Goal: Task Accomplishment & Management: Use online tool/utility

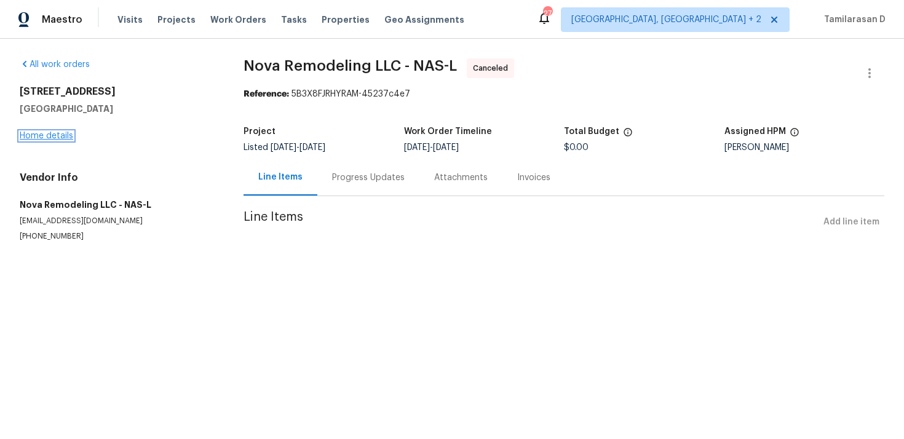
click at [54, 133] on link "Home details" at bounding box center [47, 136] width 54 height 9
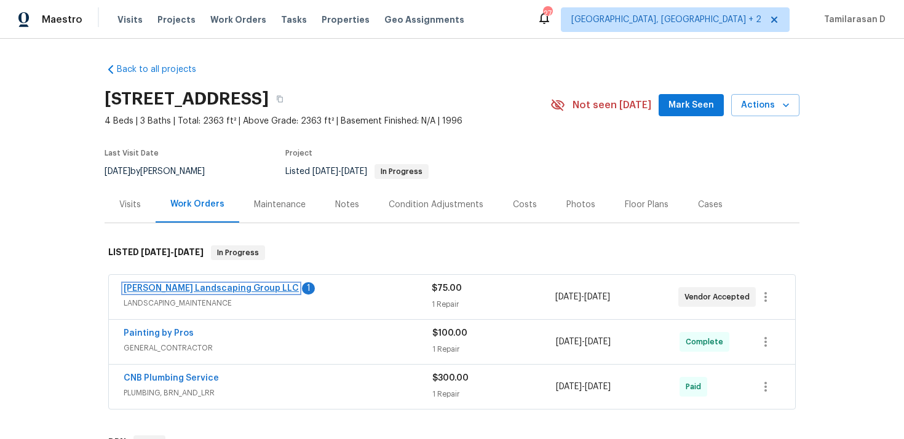
click at [208, 288] on link "Sandoval Landscaping Group LLC" at bounding box center [211, 288] width 175 height 9
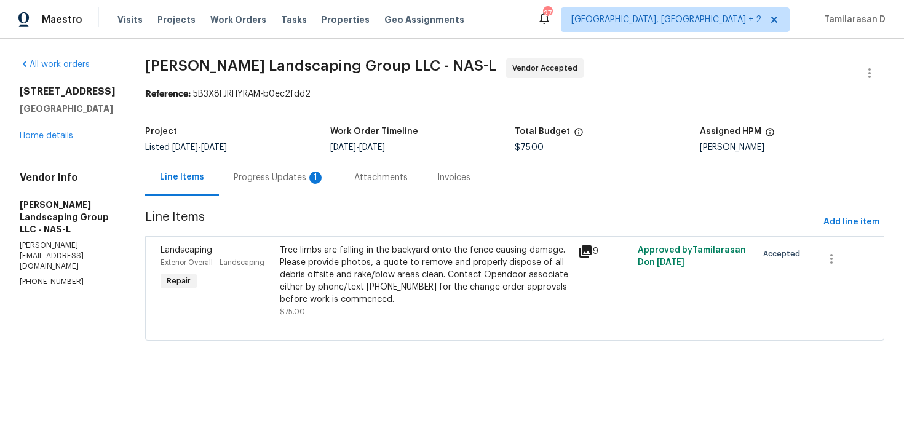
click at [305, 167] on div "Progress Updates 1" at bounding box center [279, 177] width 121 height 36
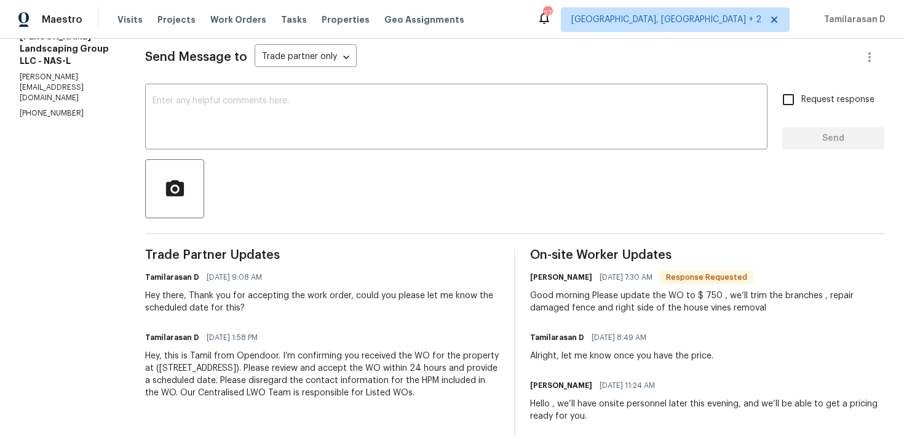
scroll to position [186, 0]
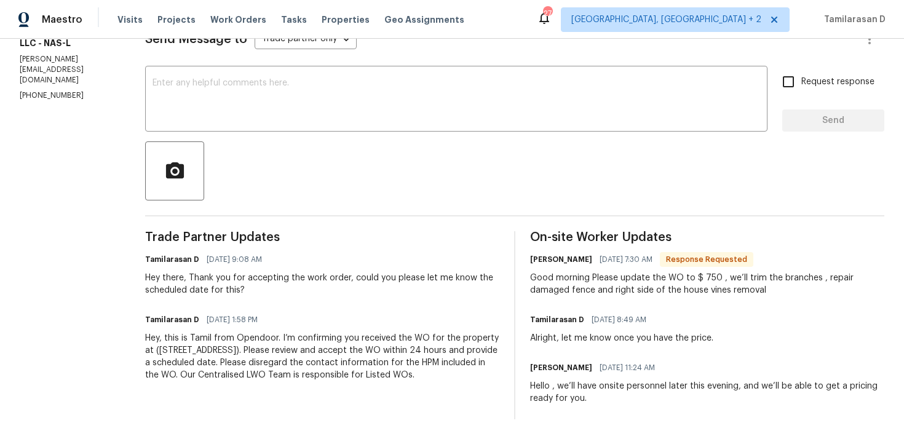
click at [616, 276] on div "Good morning Please update the WO to $ 750 , we’ll trim the branches , repair d…" at bounding box center [707, 284] width 354 height 25
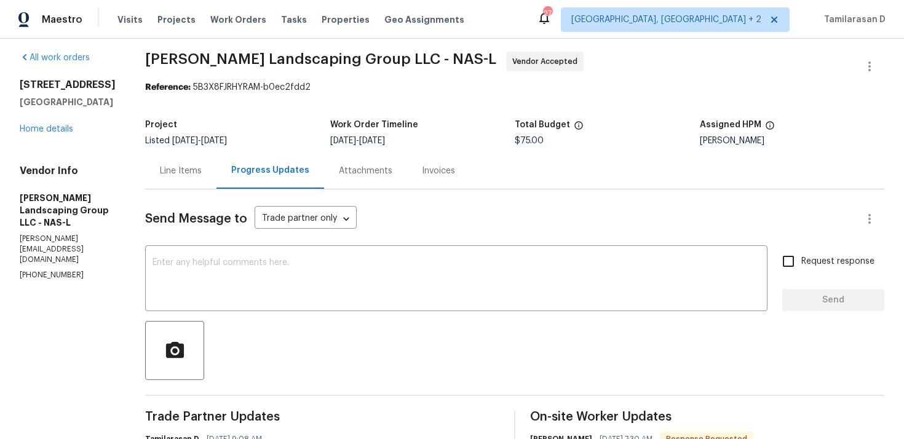
scroll to position [0, 0]
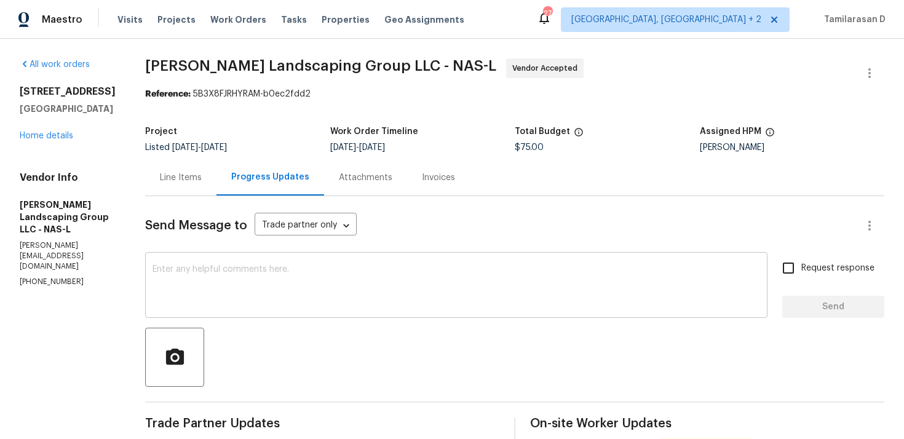
click at [405, 273] on textarea at bounding box center [457, 286] width 608 height 43
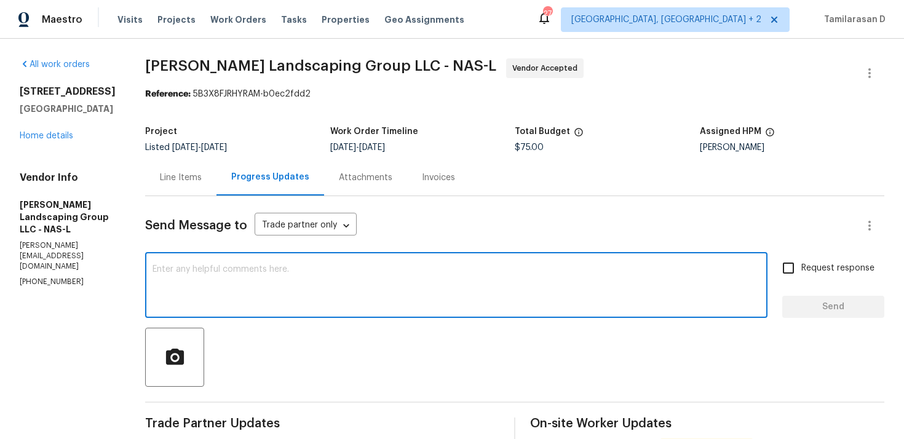
click at [193, 177] on div "Line Items" at bounding box center [181, 178] width 42 height 12
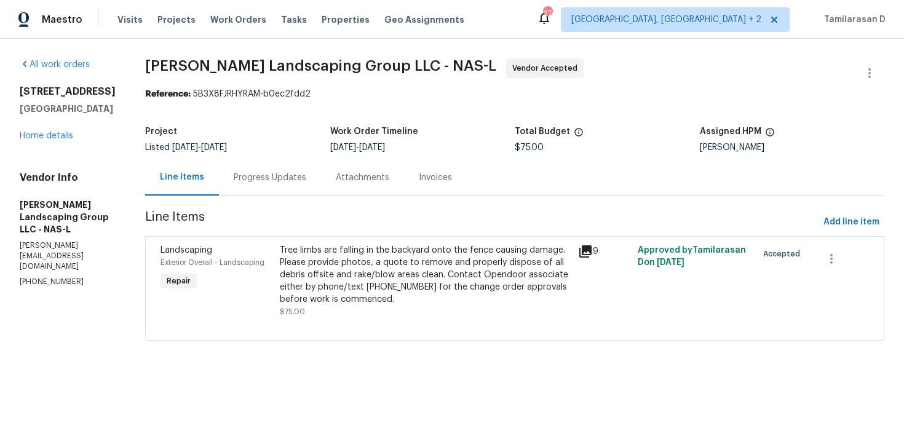
click at [450, 310] on div "Tree limbs are falling in the backyard onto the fence causing damage. Please pr…" at bounding box center [425, 281] width 291 height 74
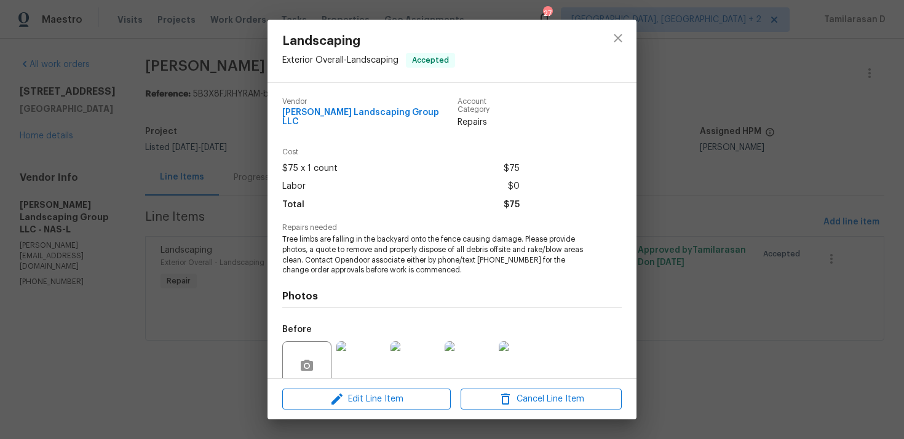
scroll to position [97, 0]
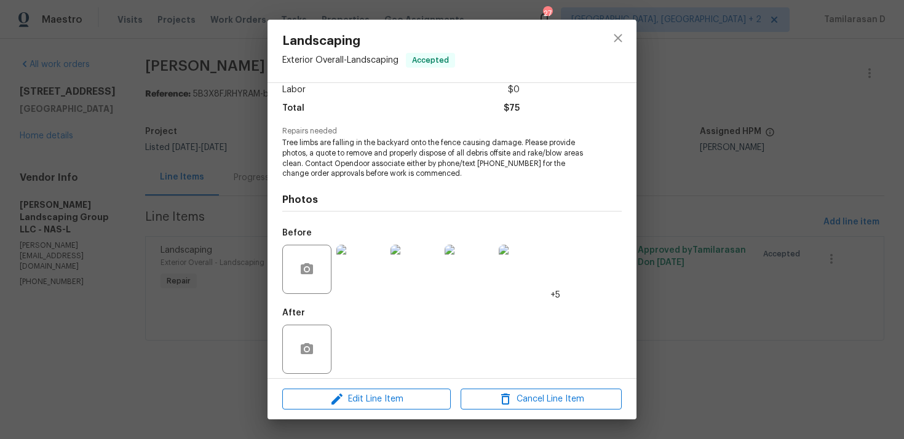
click at [364, 257] on img at bounding box center [360, 269] width 49 height 49
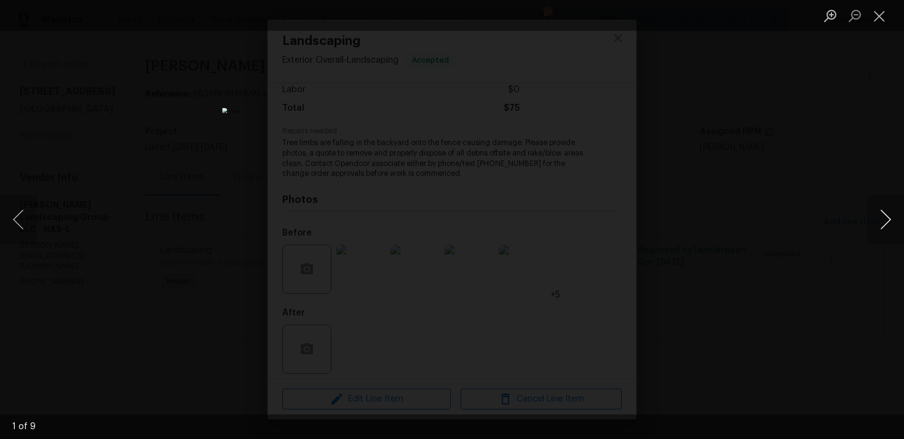
click at [885, 216] on button "Next image" at bounding box center [885, 219] width 37 height 49
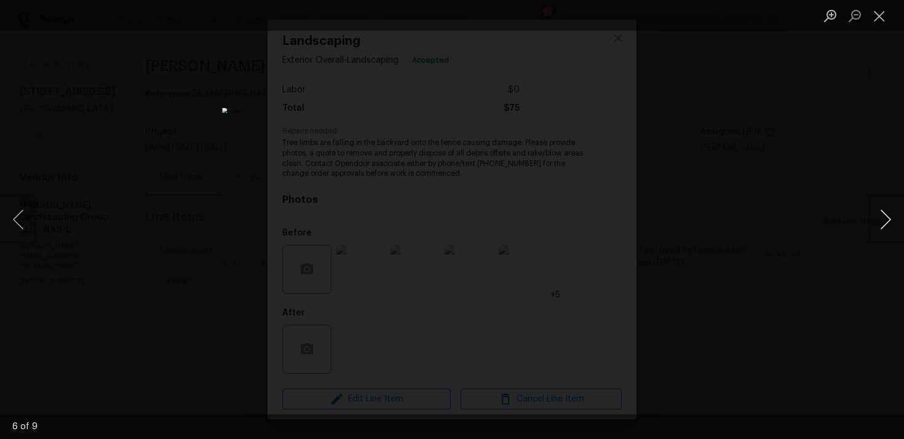
click at [885, 216] on button "Next image" at bounding box center [885, 219] width 37 height 49
click at [763, 284] on div "Lightbox" at bounding box center [452, 219] width 904 height 439
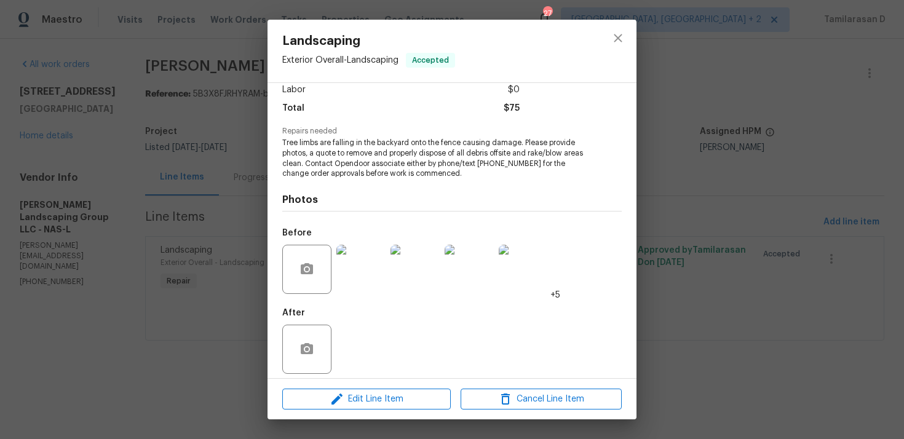
click at [691, 197] on div "Landscaping Exterior Overall - Landscaping Accepted Vendor Sandoval Landscaping…" at bounding box center [452, 219] width 904 height 439
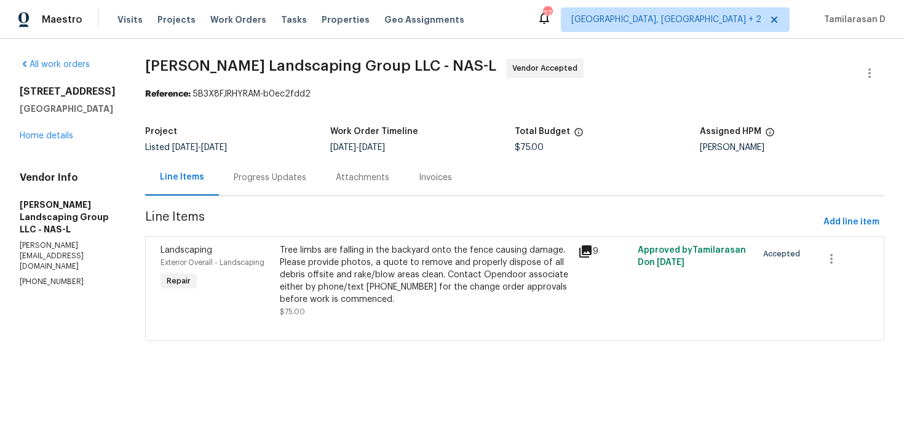
click at [301, 182] on div "Progress Updates" at bounding box center [270, 178] width 73 height 12
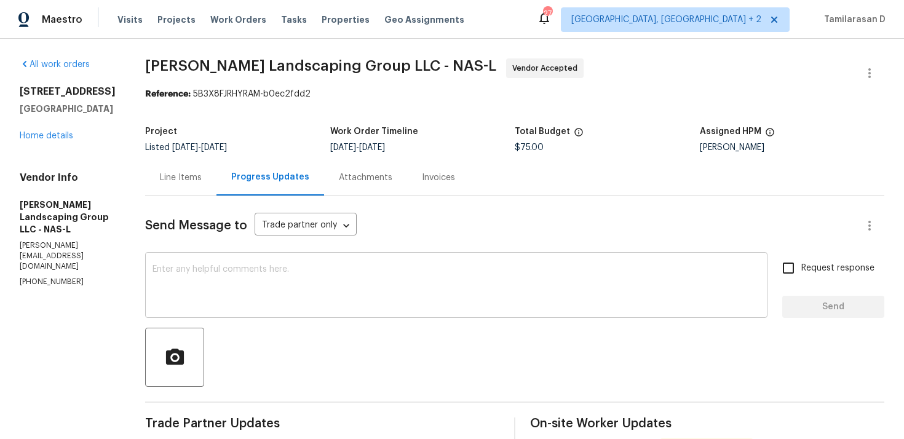
click at [462, 288] on textarea at bounding box center [457, 286] width 608 height 43
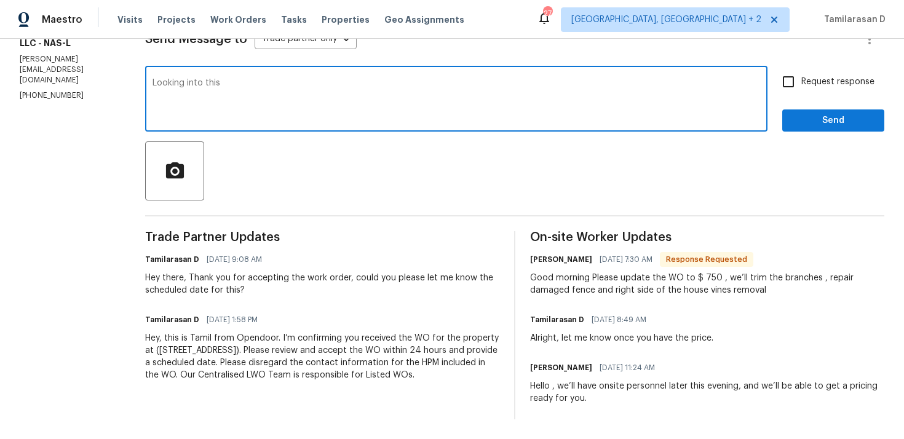
scroll to position [143, 0]
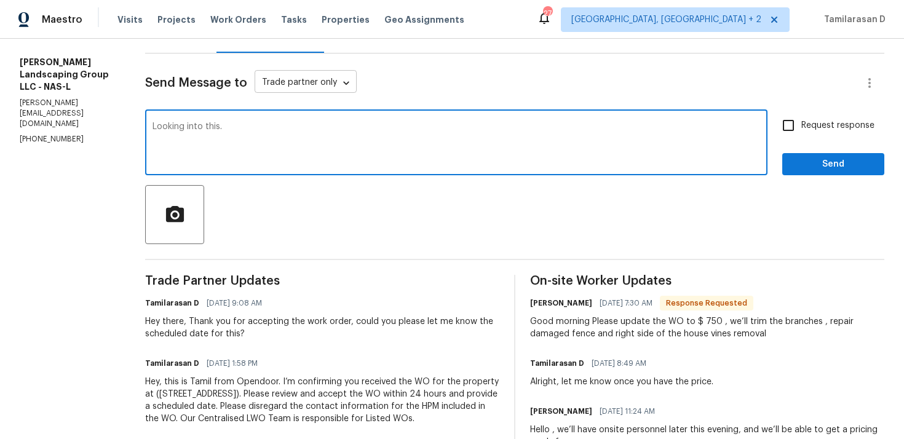
type textarea "Looking into this."
click at [344, 89] on body "Maestro Visits Projects Work Orders Tasks Properties Geo Assignments 27 Albuque…" at bounding box center [452, 219] width 904 height 439
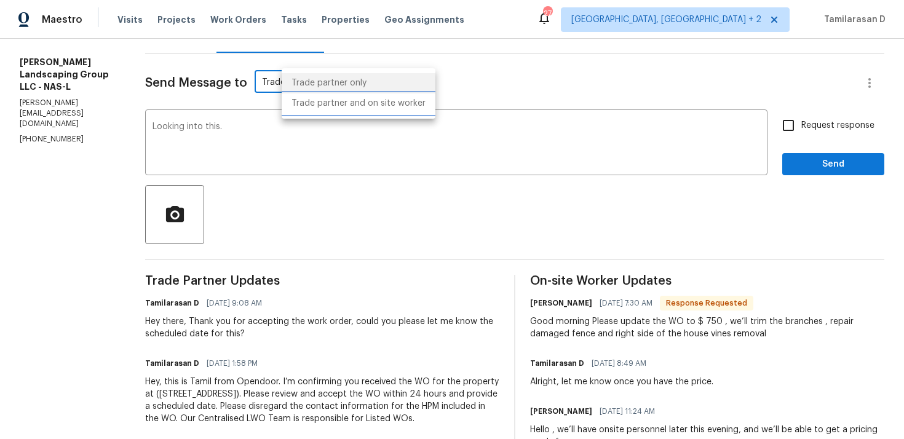
click at [350, 100] on li "Trade partner and on site worker" at bounding box center [359, 103] width 154 height 20
type input "Trade Partner and On-Site Worker"
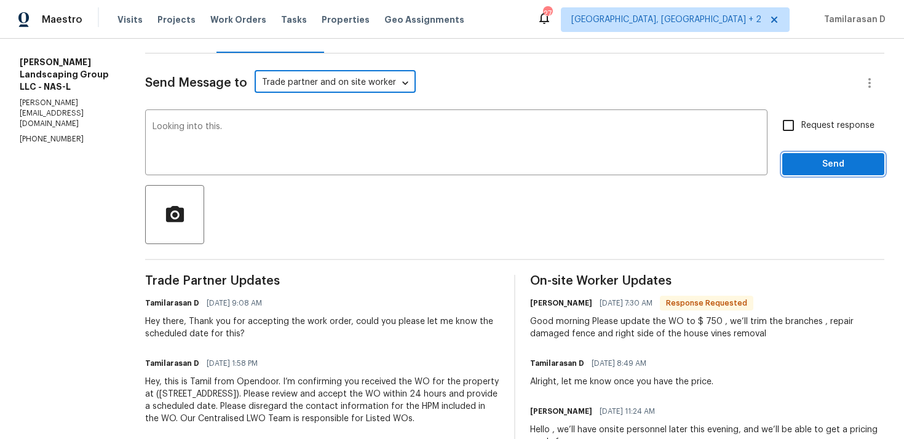
click at [819, 166] on span "Send" at bounding box center [833, 164] width 82 height 15
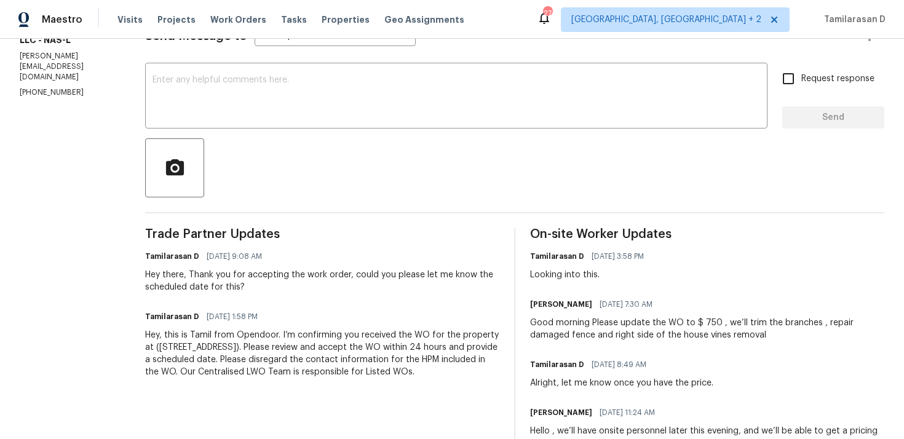
scroll to position [207, 0]
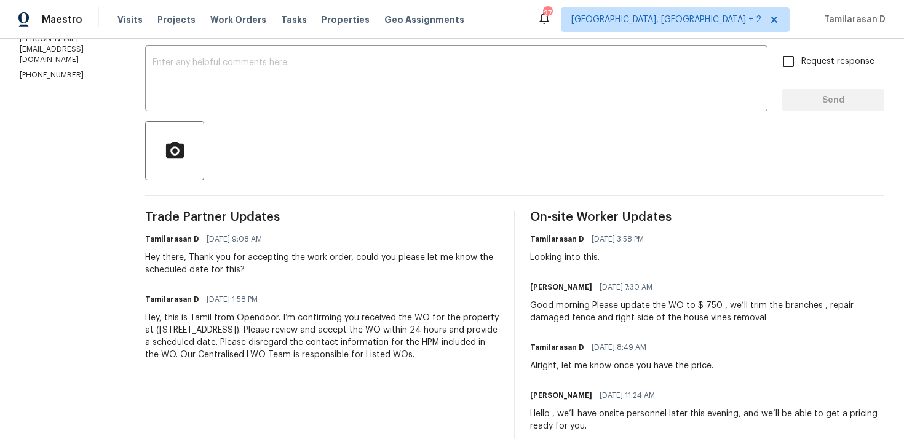
click at [577, 316] on div "Good morning Please update the WO to $ 750 , we’ll trim the branches , repair d…" at bounding box center [707, 312] width 354 height 25
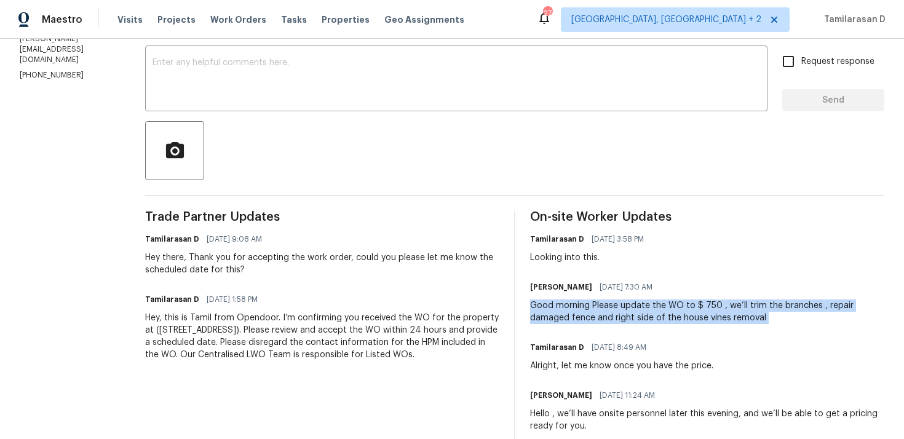
copy div "Good morning Please update the WO to $ 750 , we’ll trim the branches , repair d…"
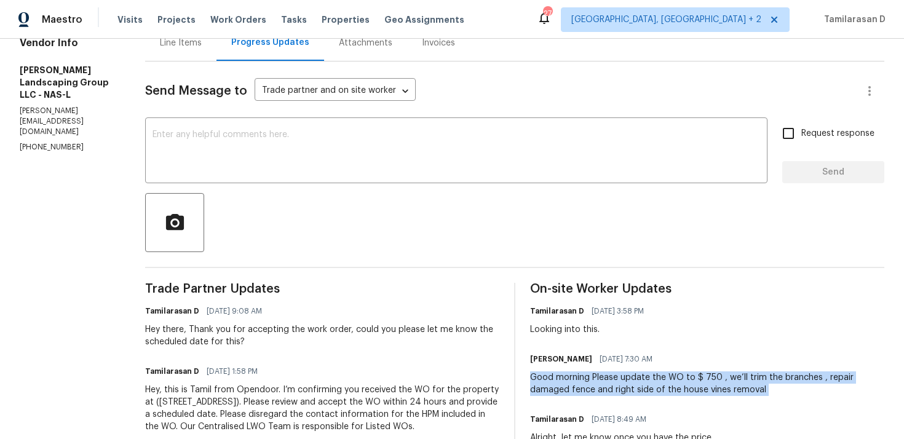
scroll to position [66, 0]
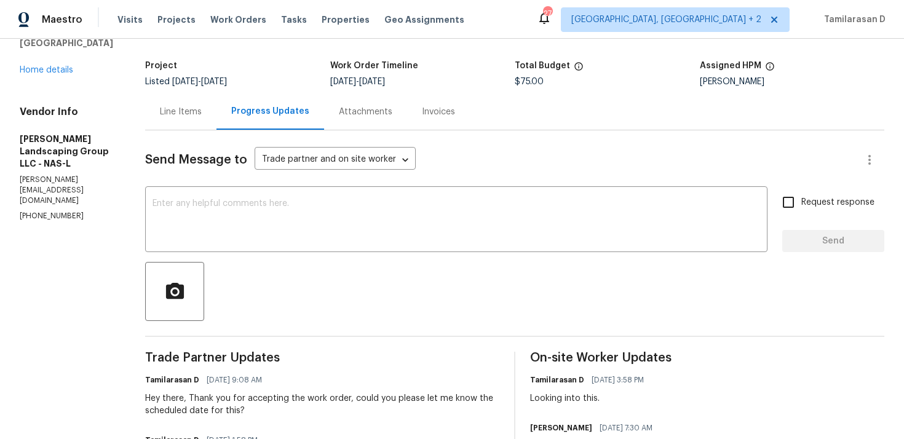
click at [400, 274] on div at bounding box center [514, 291] width 739 height 59
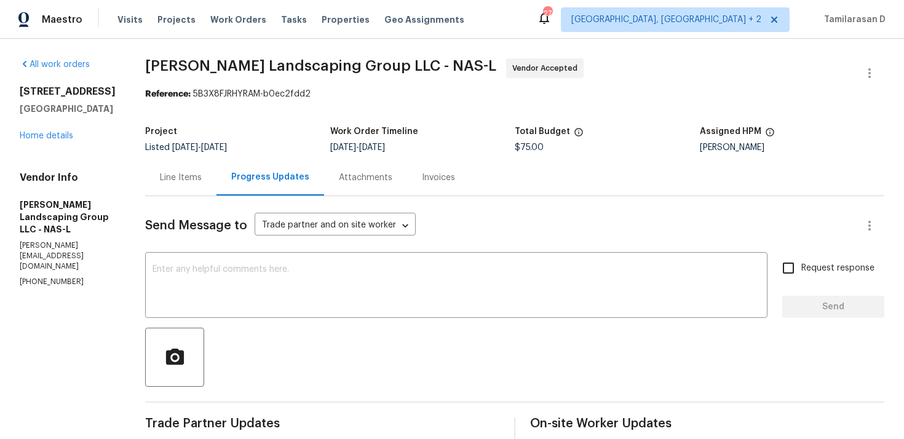
click at [284, 121] on div "Project Listed 8/22/2025 - 9/5/2025 Work Order Timeline 9/3/2025 - 9/5/2025 Tot…" at bounding box center [514, 139] width 739 height 39
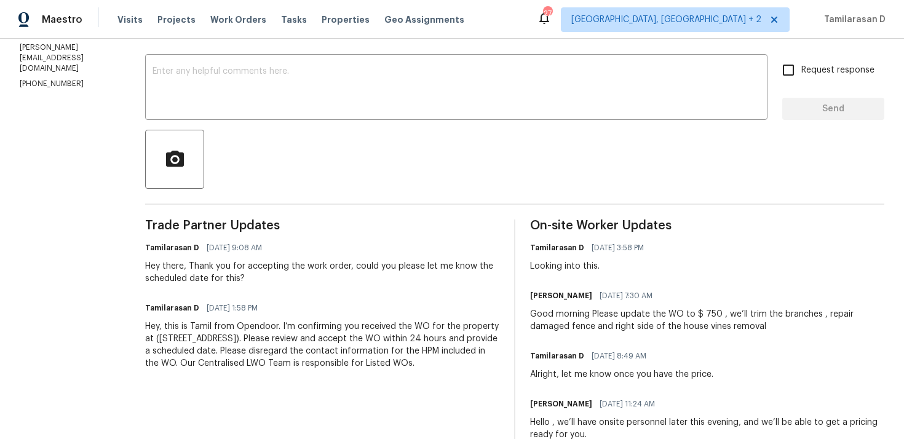
scroll to position [199, 0]
click at [575, 307] on div "Good morning Please update the WO to $ 750 , we’ll trim the branches , repair d…" at bounding box center [707, 319] width 354 height 25
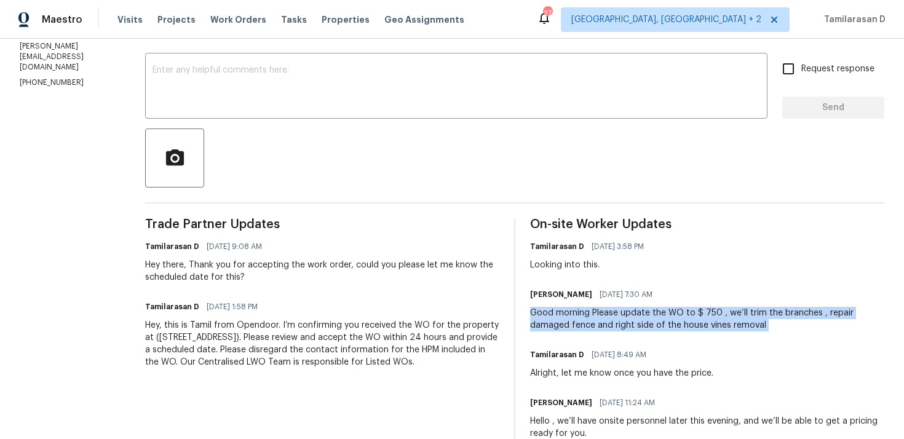
scroll to position [0, 0]
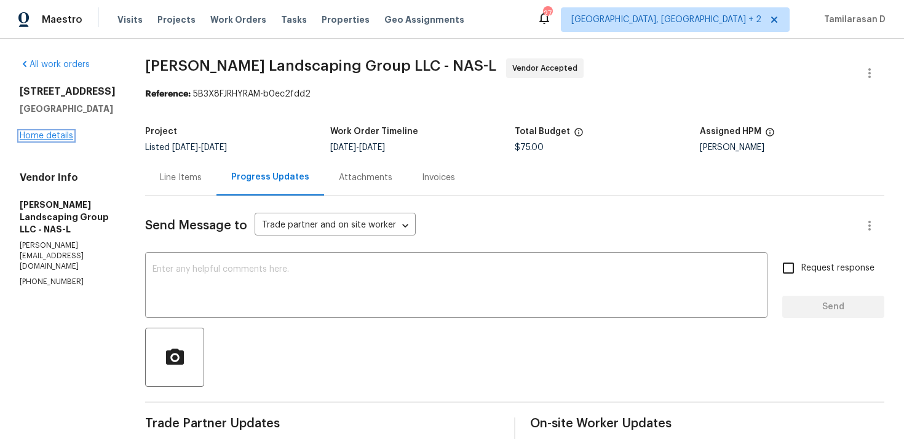
click at [51, 136] on link "Home details" at bounding box center [47, 136] width 54 height 9
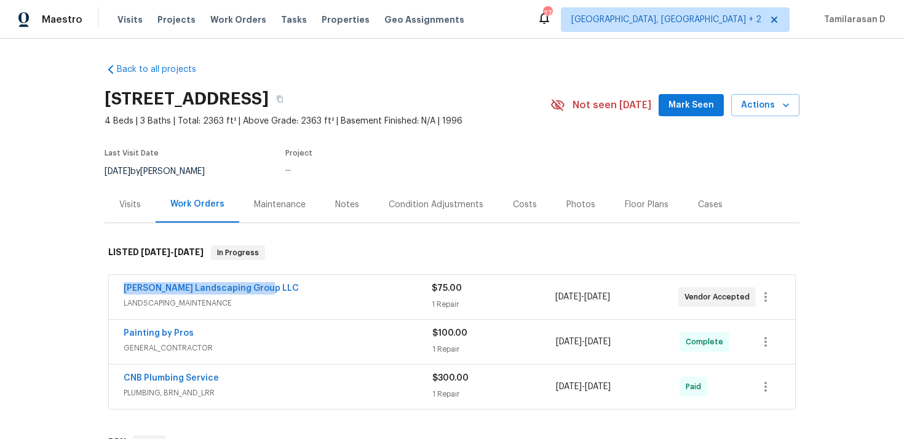
drag, startPoint x: 270, startPoint y: 287, endPoint x: 105, endPoint y: 287, distance: 164.9
click at [105, 287] on div "Sandoval Landscaping Group LLC LANDSCAPING_MAINTENANCE $75.00 1 Repair 9/3/2025…" at bounding box center [452, 343] width 695 height 141
copy link "Sandoval Landscaping Group LLC"
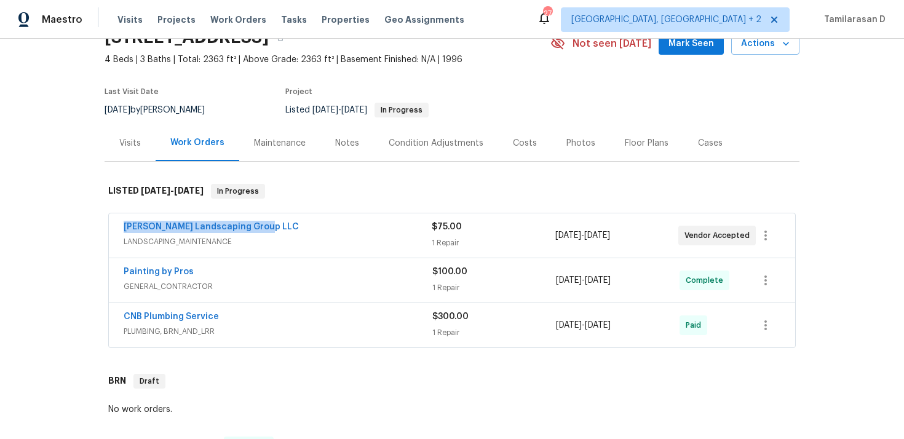
scroll to position [162, 0]
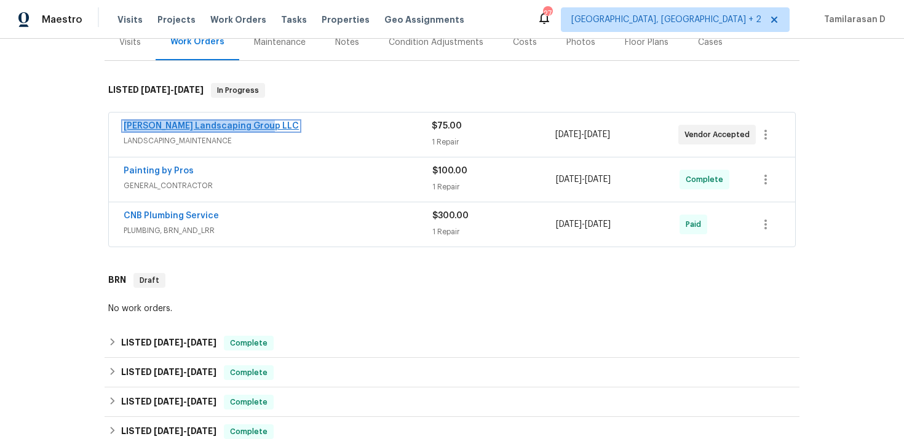
click at [212, 130] on link "Sandoval Landscaping Group LLC" at bounding box center [211, 126] width 175 height 9
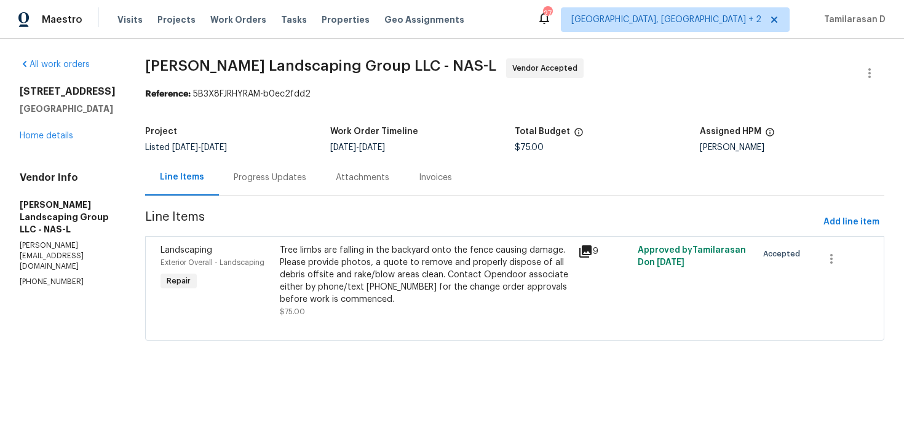
click at [321, 185] on div "Progress Updates" at bounding box center [270, 177] width 102 height 36
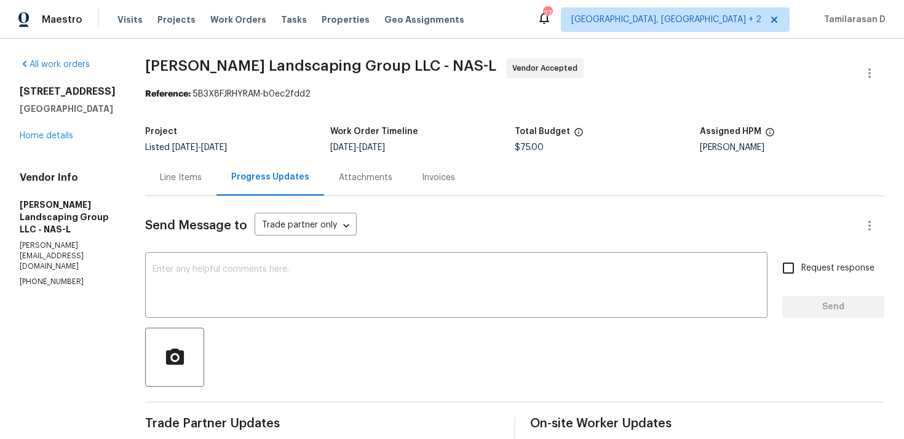
click at [37, 140] on div "301 Springdale Dr Columbia, TN 38401 Home details" at bounding box center [68, 114] width 96 height 57
click at [41, 133] on link "Home details" at bounding box center [47, 136] width 54 height 9
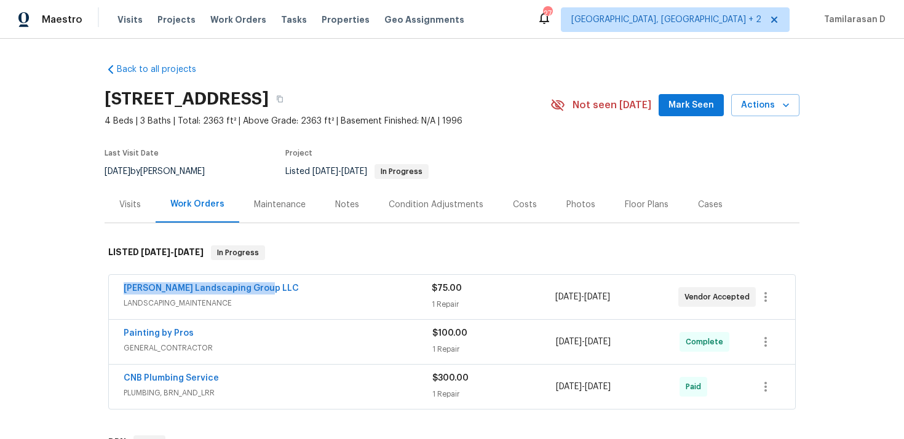
drag, startPoint x: 273, startPoint y: 287, endPoint x: 108, endPoint y: 287, distance: 164.9
click at [108, 287] on div "Sandoval Landscaping Group LLC LANDSCAPING_MAINTENANCE $75.00 1 Repair 9/3/2025…" at bounding box center [452, 297] width 688 height 46
copy link "Sandoval Landscaping Group LLC"
click at [184, 284] on link "Sandoval Landscaping Group LLC" at bounding box center [211, 288] width 175 height 9
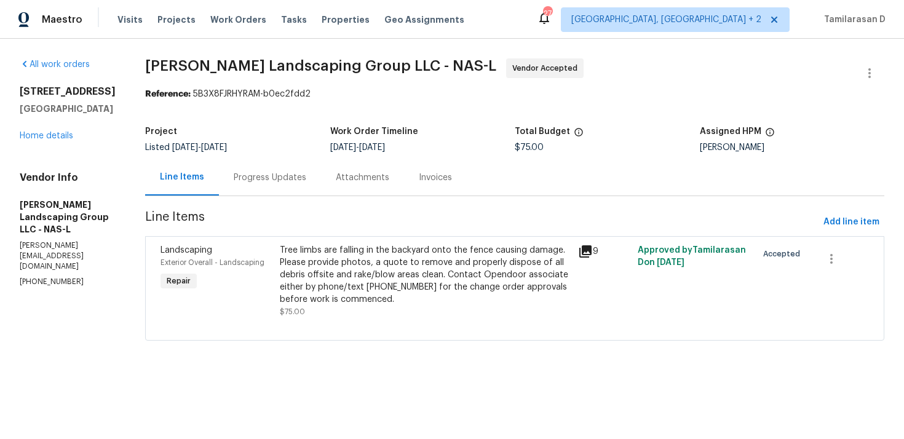
click at [348, 271] on div "Tree limbs are falling in the backyard onto the fence causing damage. Please pr…" at bounding box center [425, 275] width 291 height 62
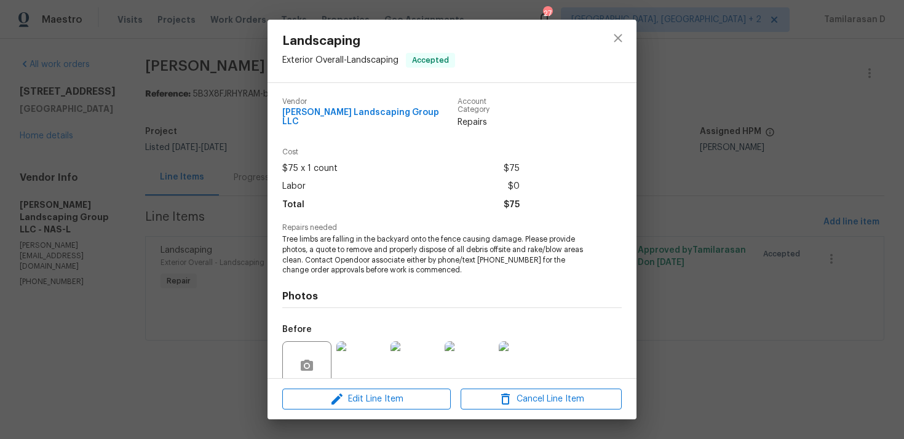
click at [324, 236] on span "Tree limbs are falling in the backyard onto the fence causing damage. Please pr…" at bounding box center [435, 254] width 306 height 41
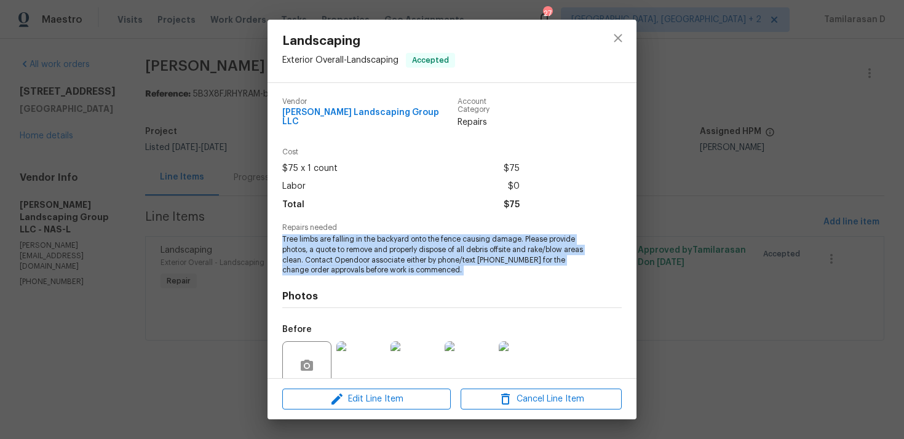
copy span "Tree limbs are falling in the backyard onto the fence causing damage. Please pr…"
click at [588, 235] on div "Repairs needed Tree limbs are falling in the backyard onto the fence causing da…" at bounding box center [452, 250] width 340 height 52
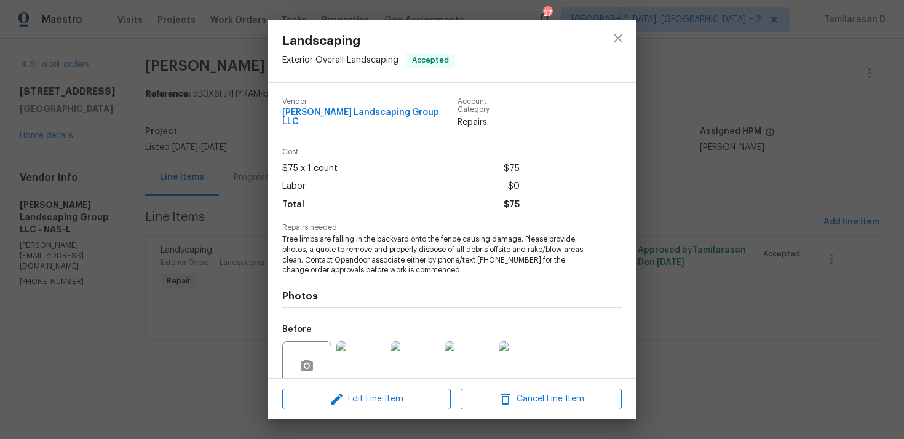
click at [244, 201] on div "Landscaping Exterior Overall - Landscaping Accepted Vendor Sandoval Landscaping…" at bounding box center [452, 219] width 904 height 439
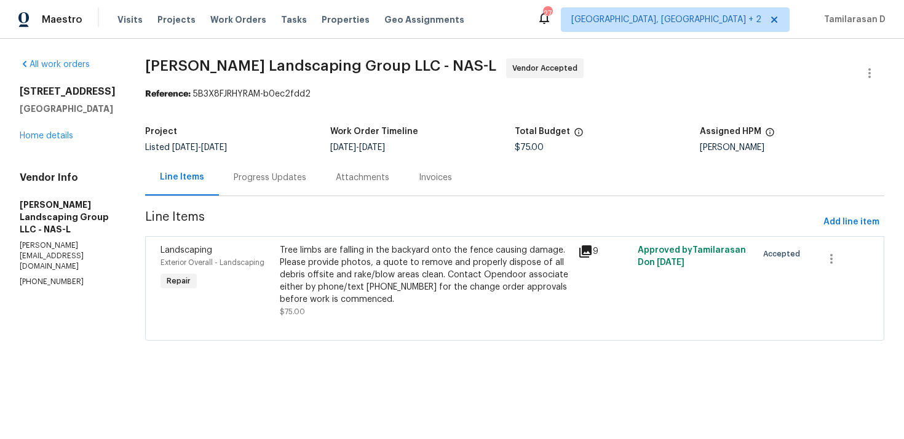
click at [273, 181] on div "Progress Updates" at bounding box center [270, 178] width 73 height 12
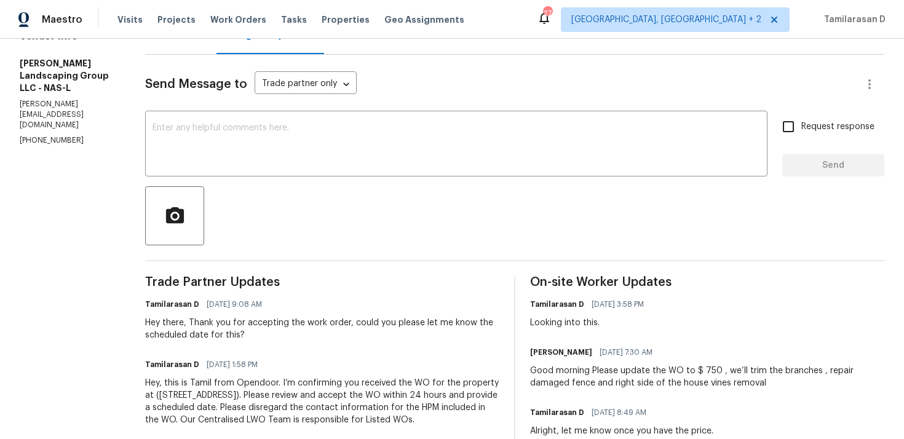
scroll to position [172, 0]
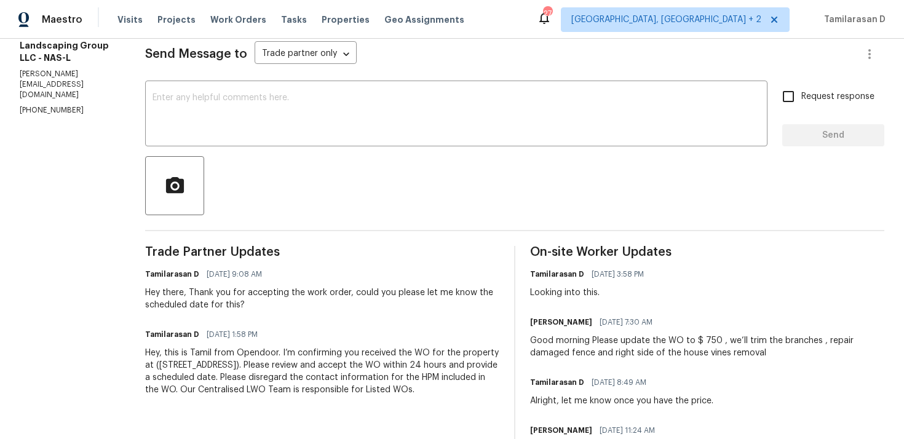
click at [600, 341] on div "Good morning Please update the WO to $ 750 , we’ll trim the branches , repair d…" at bounding box center [707, 347] width 354 height 25
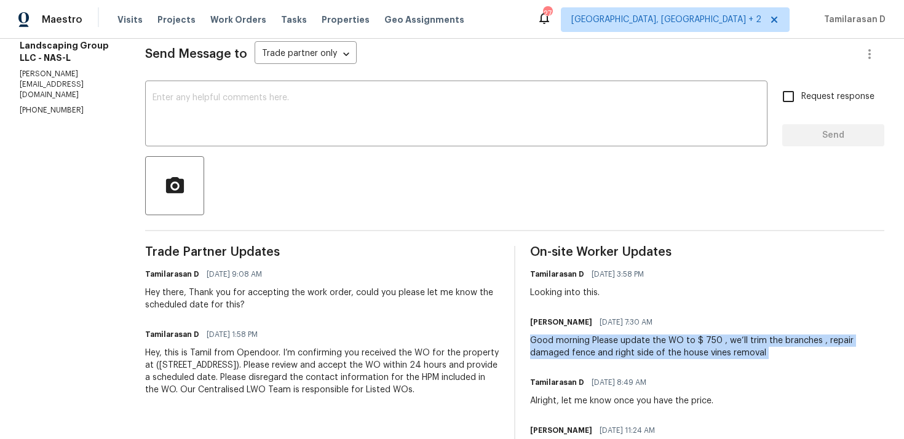
copy div "Good morning Please update the WO to $ 750 , we’ll trim the branches , repair d…"
click at [457, 185] on div at bounding box center [514, 185] width 739 height 59
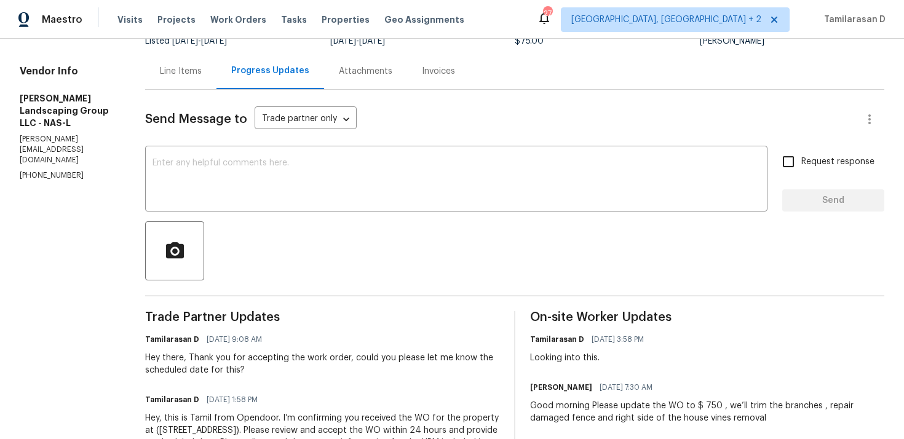
scroll to position [161, 0]
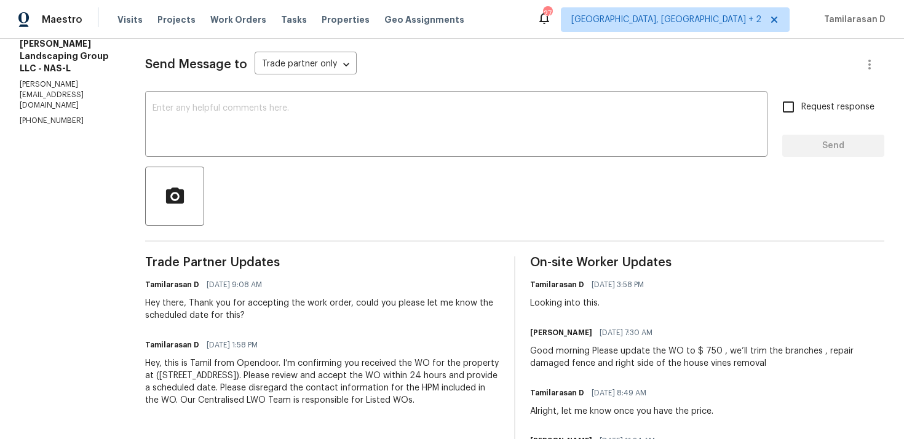
click at [584, 364] on div "Good morning Please update the WO to $ 750 , we’ll trim the branches , repair d…" at bounding box center [707, 357] width 354 height 25
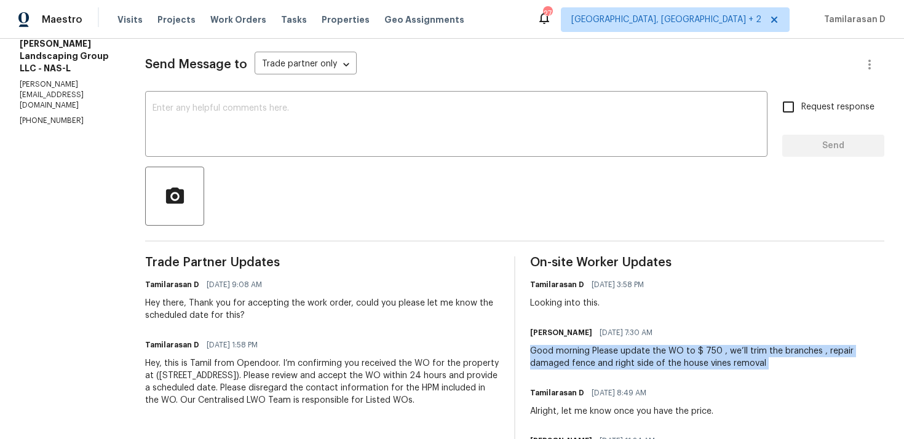
copy div "Good morning Please update the WO to $ 750 , we’ll trim the branches , repair d…"
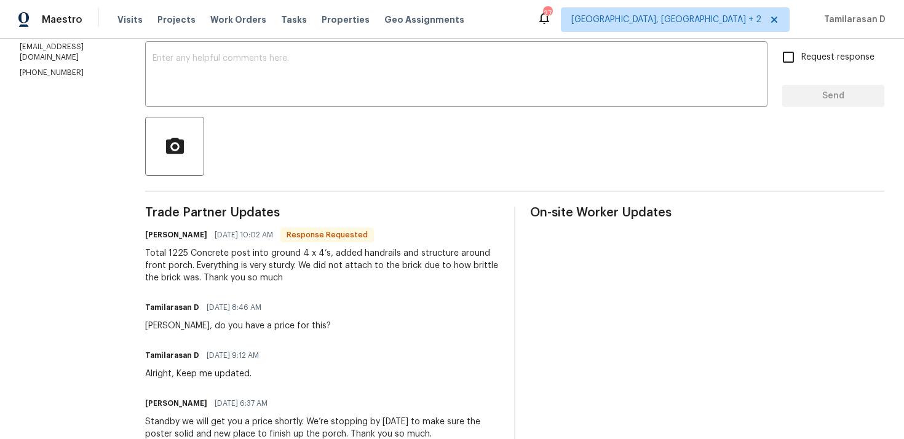
scroll to position [212, 0]
click at [257, 268] on div "Total 1225 Concrete post into ground 4 x 4’s, added handrails and structure aro…" at bounding box center [322, 264] width 354 height 37
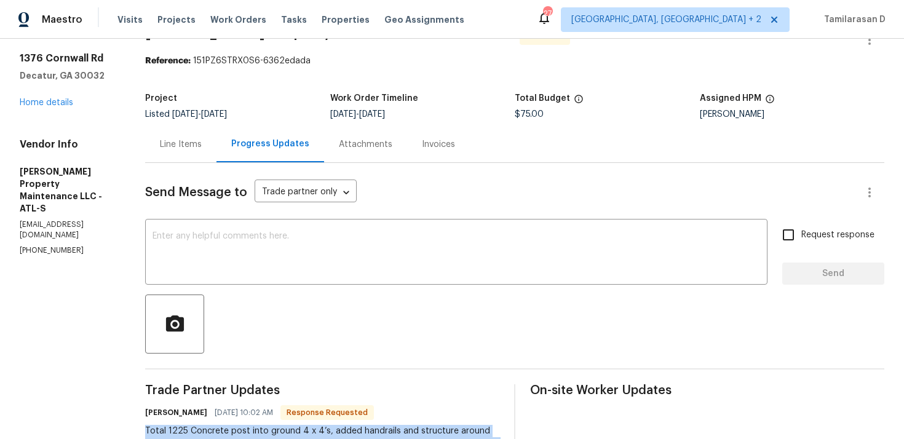
scroll to position [0, 0]
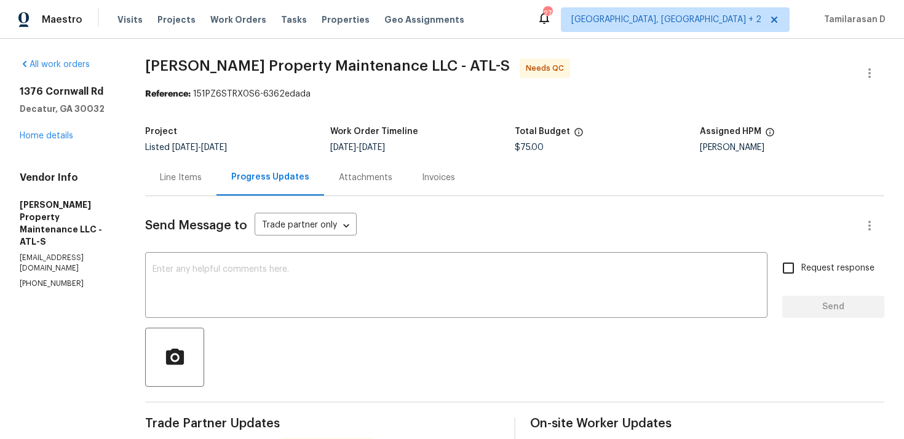
click at [179, 187] on div "Line Items" at bounding box center [180, 177] width 71 height 36
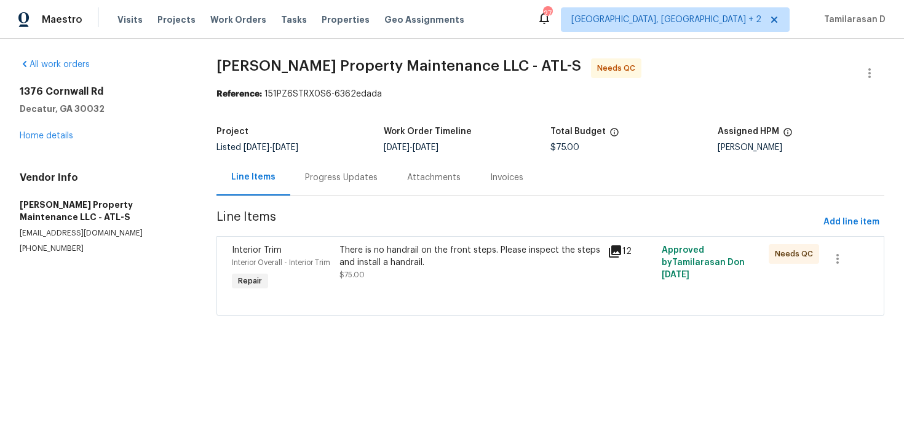
click at [356, 263] on div "There is no handrail on the front steps. Please inspect the steps and install a…" at bounding box center [470, 256] width 261 height 25
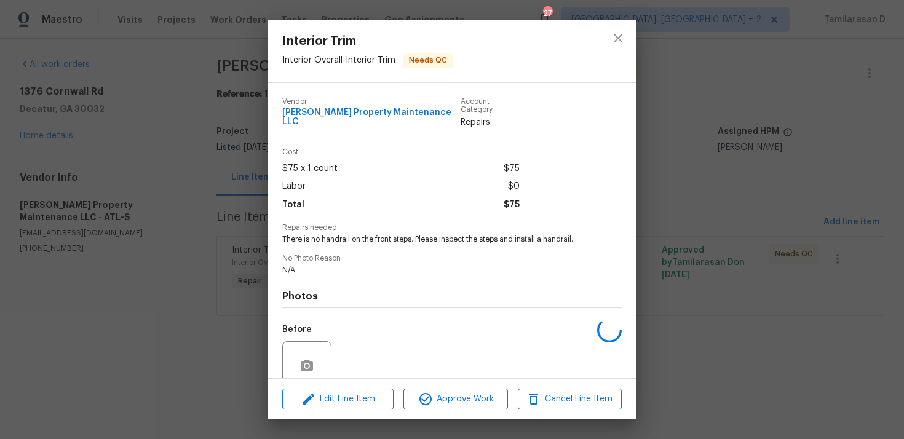
scroll to position [96, 0]
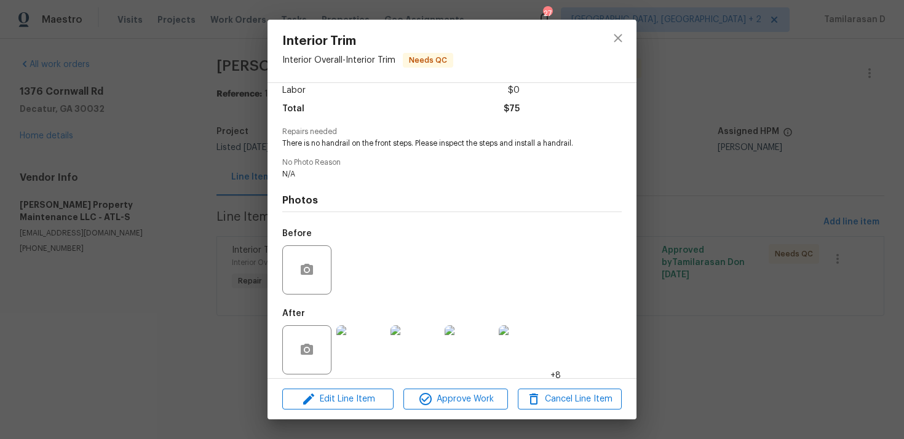
click at [370, 332] on img at bounding box center [360, 349] width 49 height 49
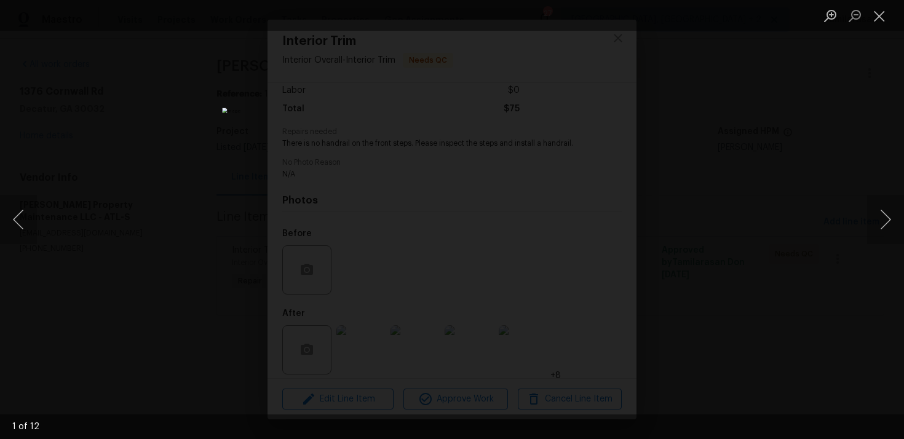
click at [683, 218] on div "Lightbox" at bounding box center [452, 219] width 904 height 439
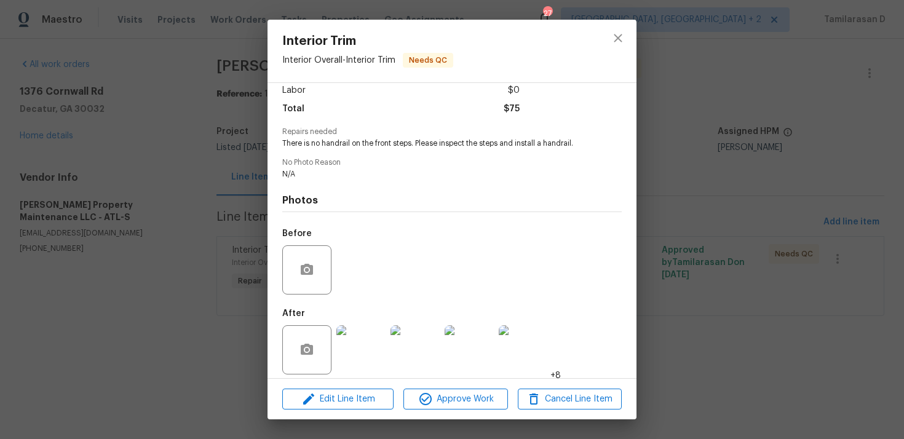
click at [263, 188] on div "Interior Trim Interior Overall - Interior Trim Needs QC Vendor Glen Property Ma…" at bounding box center [452, 219] width 904 height 439
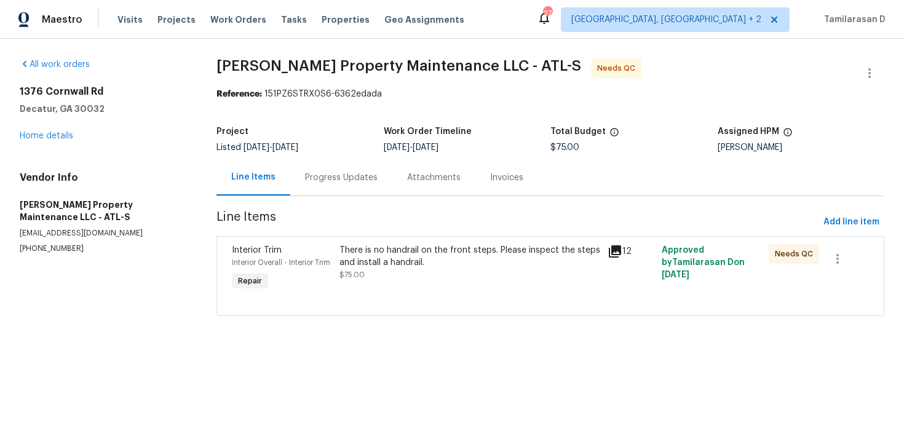
click at [295, 167] on div "Progress Updates" at bounding box center [341, 177] width 102 height 36
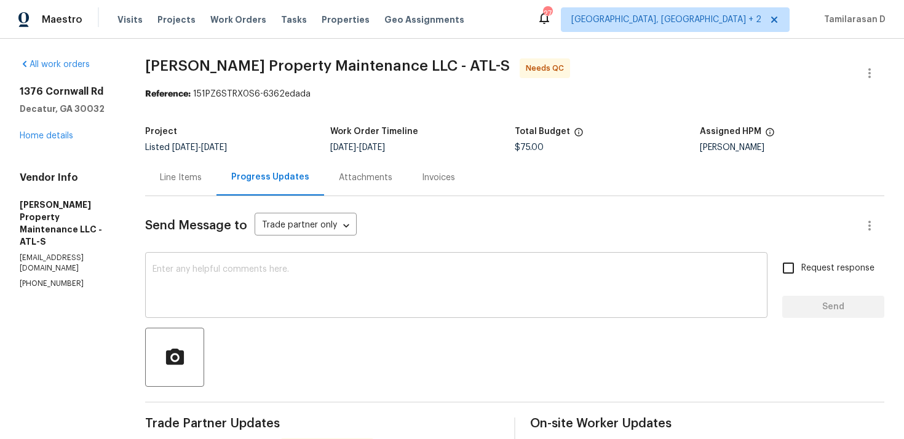
click at [317, 271] on textarea at bounding box center [457, 286] width 608 height 43
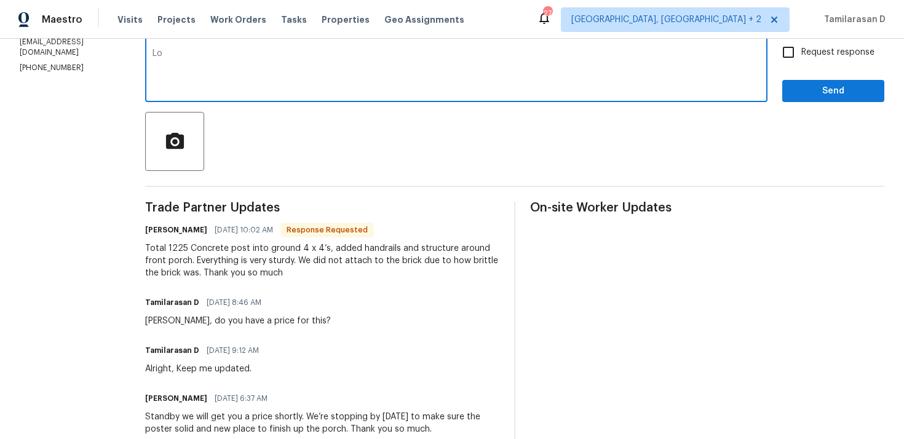
scroll to position [217, 0]
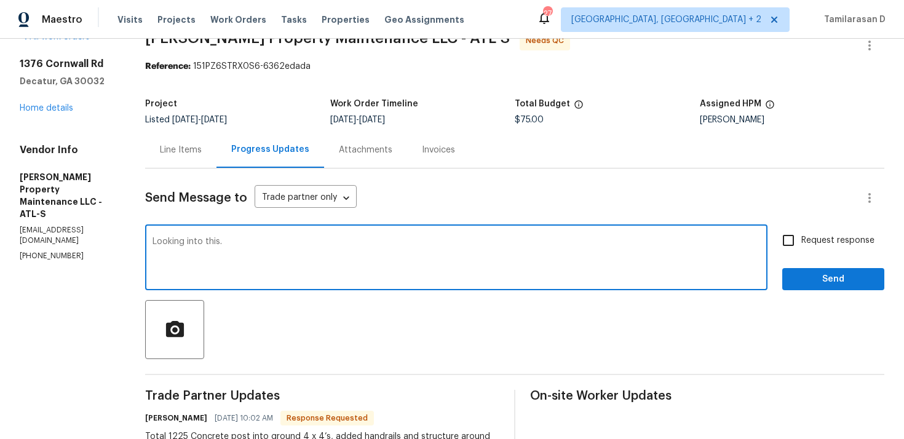
type textarea "Looking into this."
click at [811, 275] on span "Send" at bounding box center [833, 279] width 82 height 15
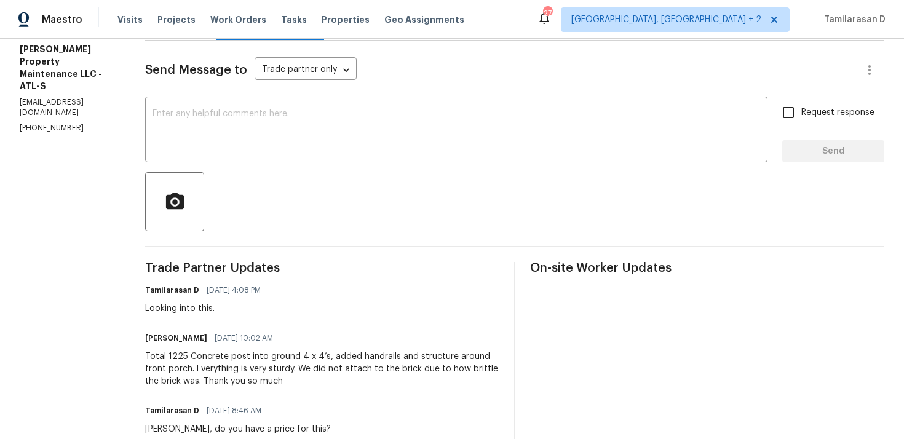
scroll to position [0, 0]
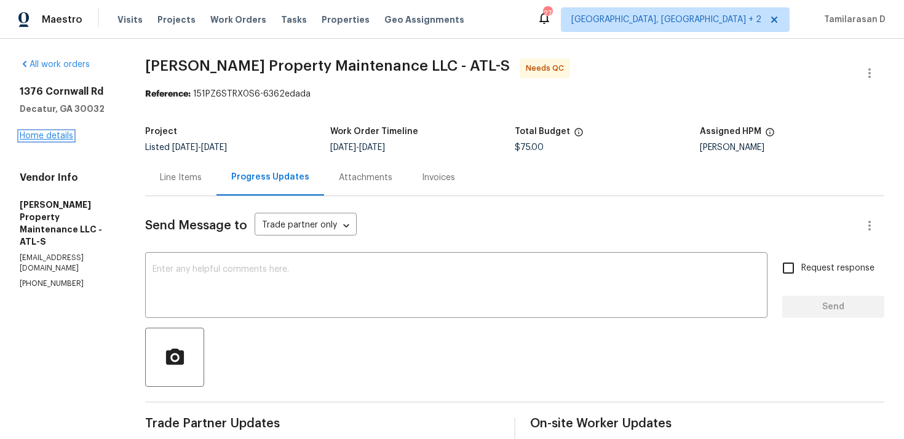
click at [38, 140] on link "Home details" at bounding box center [47, 136] width 54 height 9
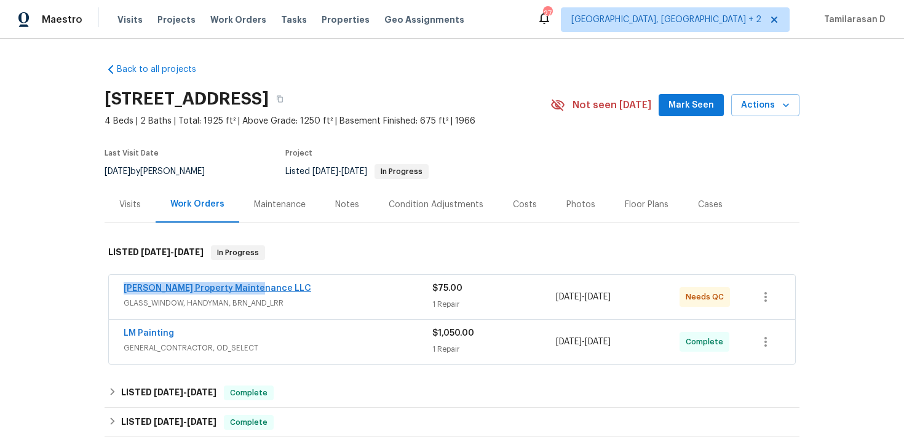
drag, startPoint x: 266, startPoint y: 287, endPoint x: 123, endPoint y: 285, distance: 142.7
click at [124, 285] on div "Glen Property Maintenance LLC" at bounding box center [278, 289] width 309 height 15
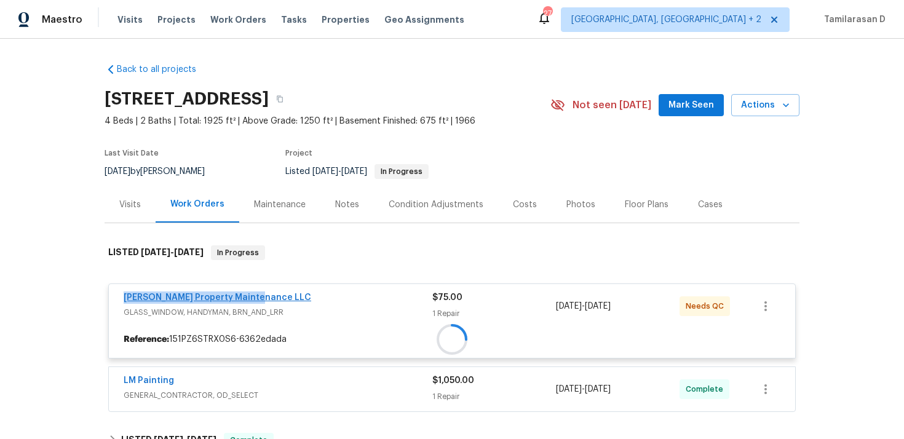
copy link "Glen Property Maintenance LLC"
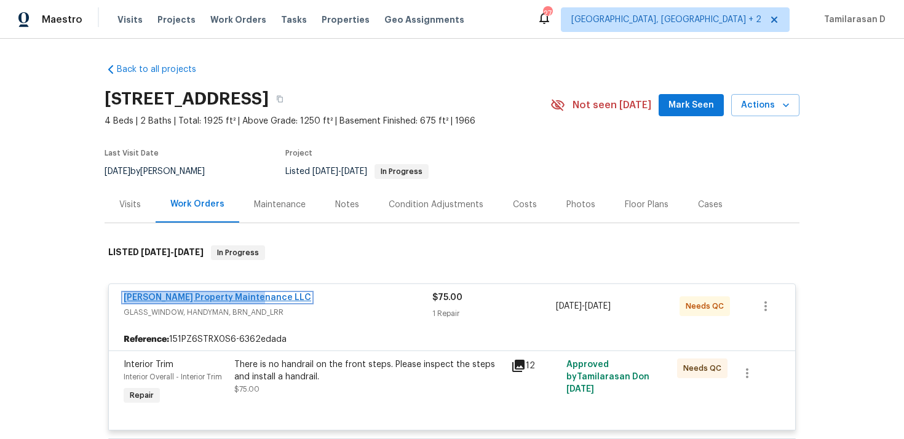
click at [210, 295] on link "Glen Property Maintenance LLC" at bounding box center [218, 297] width 188 height 9
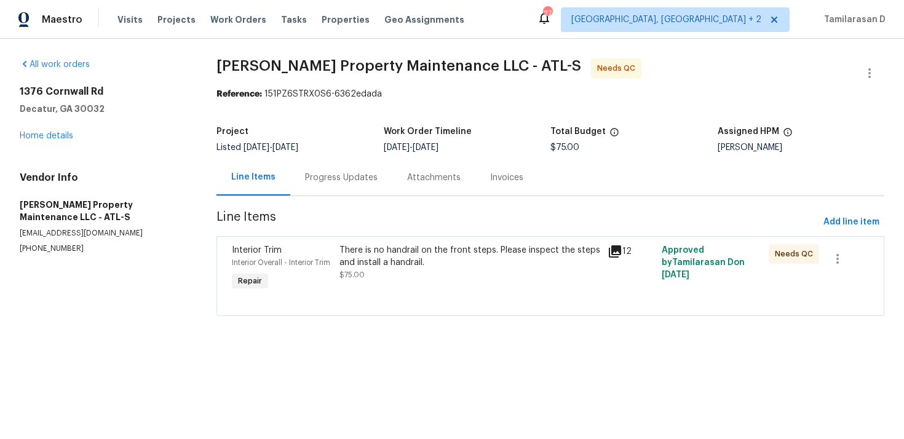
click at [396, 263] on div "There is no handrail on the front steps. Please inspect the steps and install a…" at bounding box center [470, 256] width 261 height 25
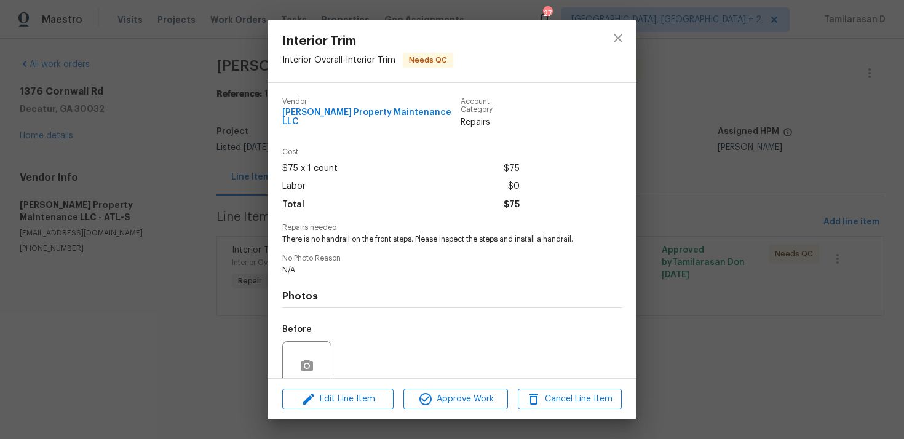
click at [343, 234] on span "There is no handrail on the front steps. Please inspect the steps and install a…" at bounding box center [435, 239] width 306 height 10
copy span "There is no handrail on the front steps. Please inspect the steps and install a…"
click at [312, 379] on div "Edit Line Item Approve Work Cancel Line Item" at bounding box center [452, 399] width 369 height 41
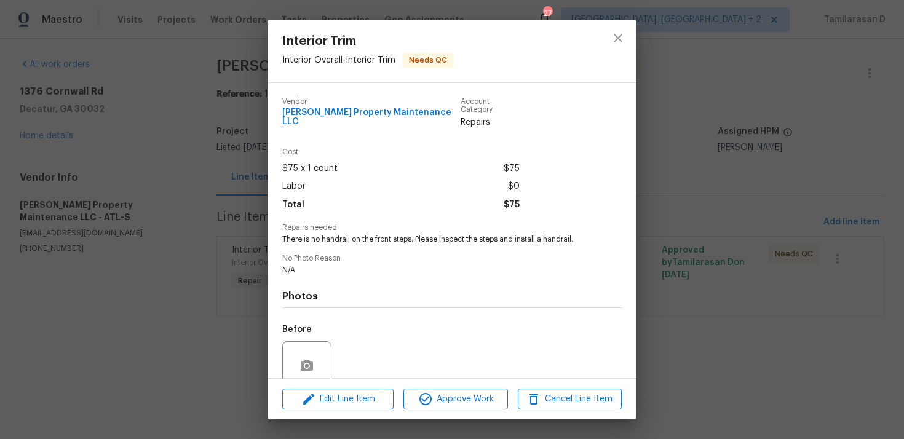
click at [220, 285] on div "Interior Trim Interior Overall - Interior Trim Needs QC Vendor Glen Property Ma…" at bounding box center [452, 219] width 904 height 439
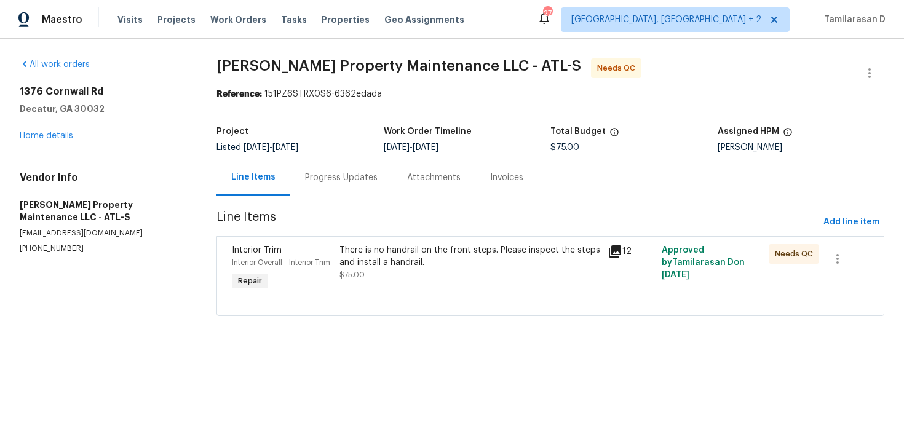
click at [220, 285] on div "Interior Trim Interior Overall - Interior Trim Repair There is no handrail on t…" at bounding box center [551, 276] width 668 height 80
click at [328, 180] on div "Progress Updates" at bounding box center [341, 178] width 73 height 12
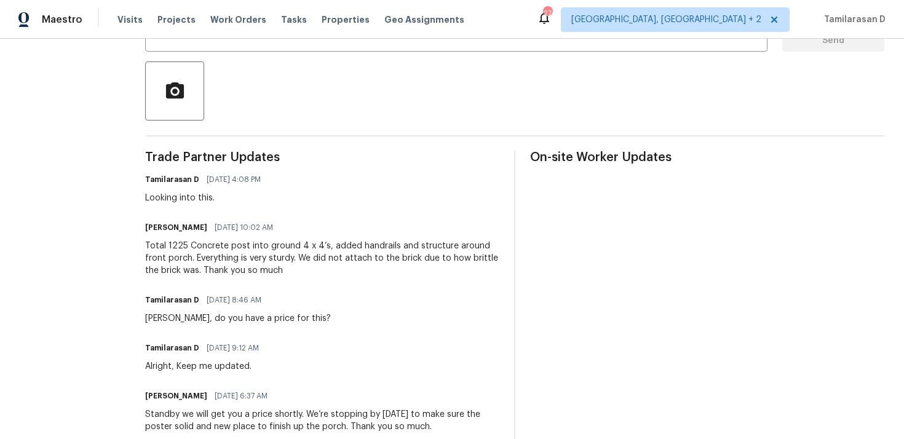
scroll to position [275, 0]
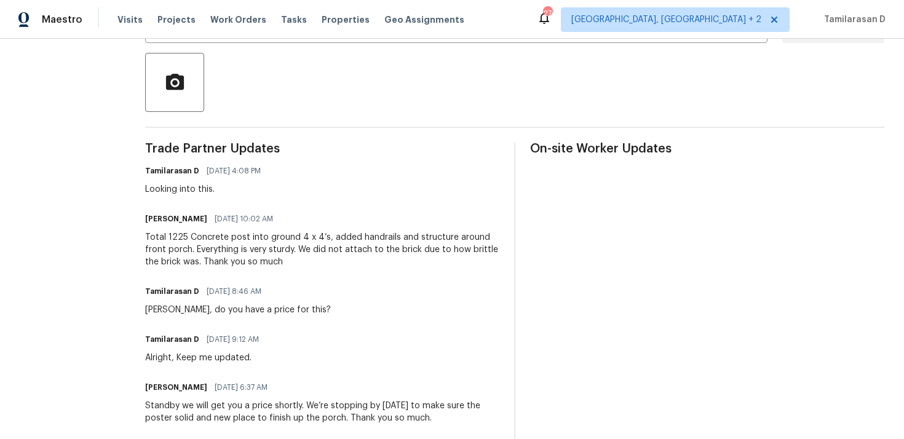
click at [225, 233] on div "Total 1225 Concrete post into ground 4 x 4’s, added handrails and structure aro…" at bounding box center [322, 249] width 354 height 37
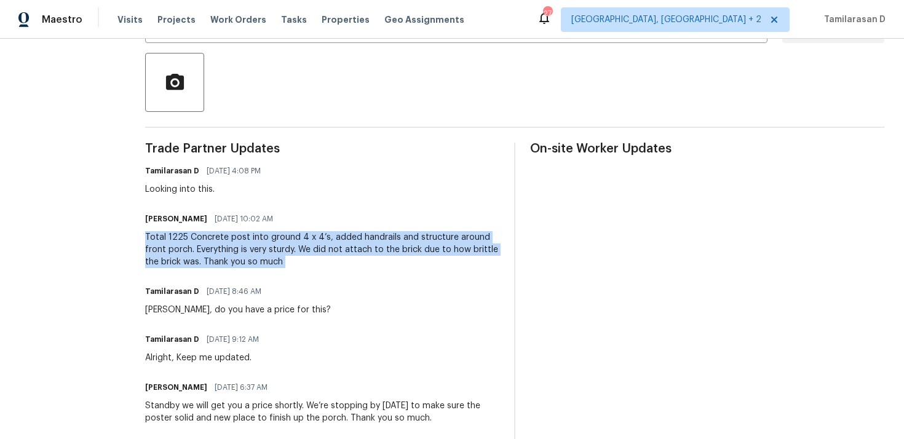
copy div "Total 1225 Concrete post into ground 4 x 4’s, added handrails and structure aro…"
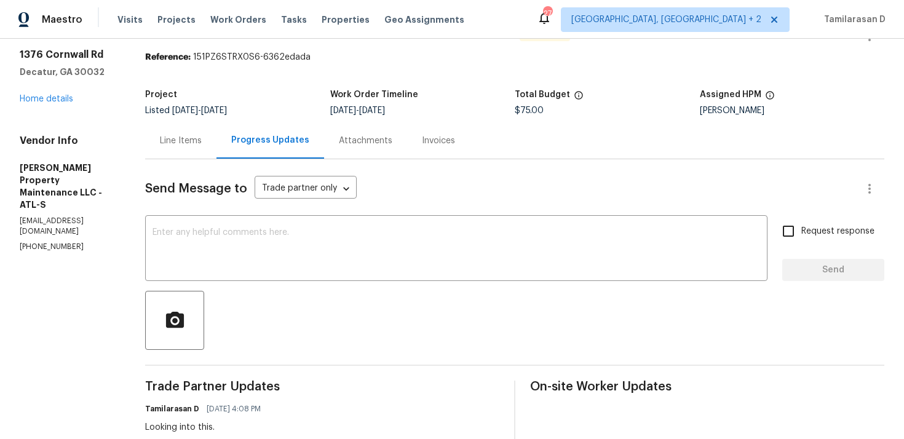
scroll to position [0, 0]
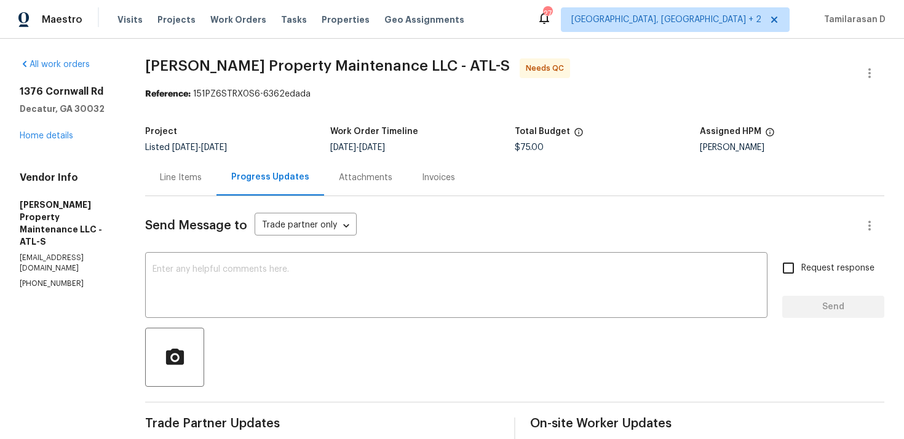
click at [277, 125] on div "Project Listed 8/28/2025 - 9/2/2025 Work Order Timeline 8/28/2025 - 9/2/2025 To…" at bounding box center [514, 139] width 739 height 39
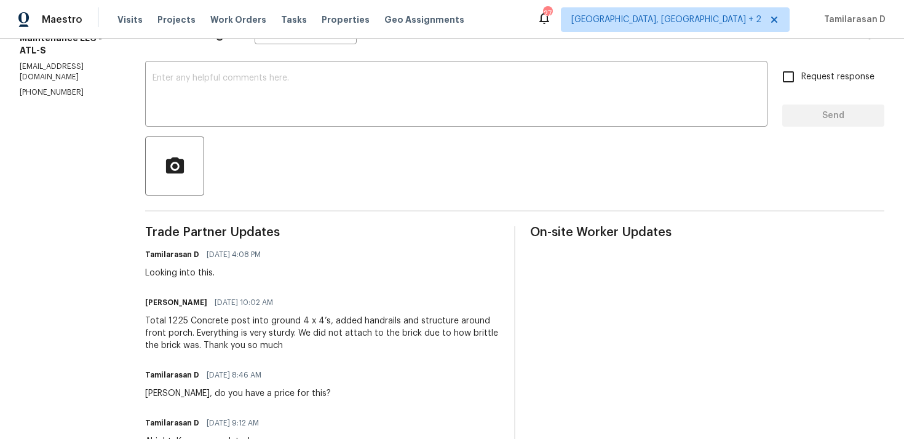
scroll to position [250, 0]
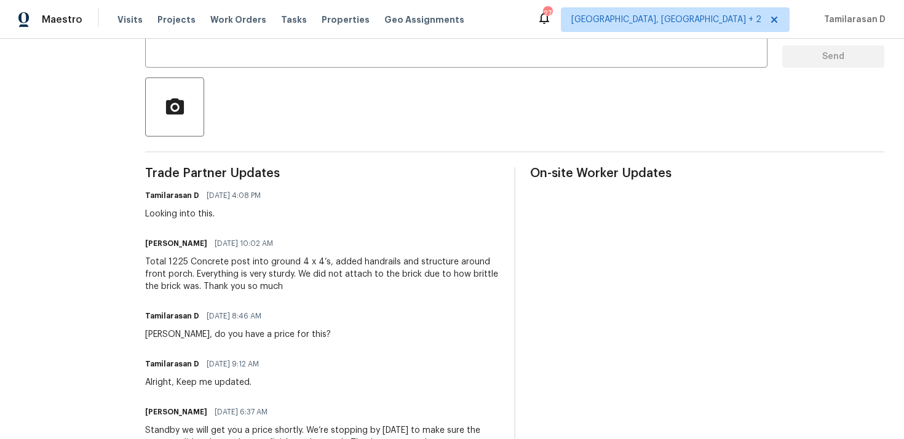
click at [196, 264] on div "Total 1225 Concrete post into ground 4 x 4’s, added handrails and structure aro…" at bounding box center [322, 274] width 354 height 37
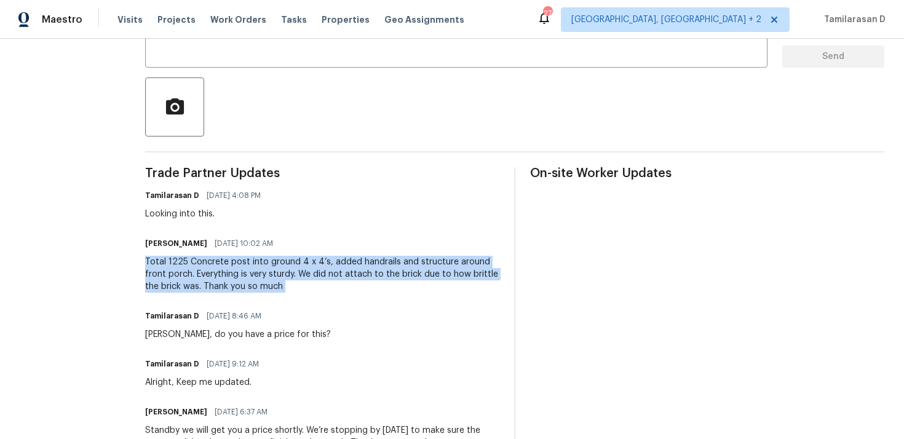
scroll to position [71, 0]
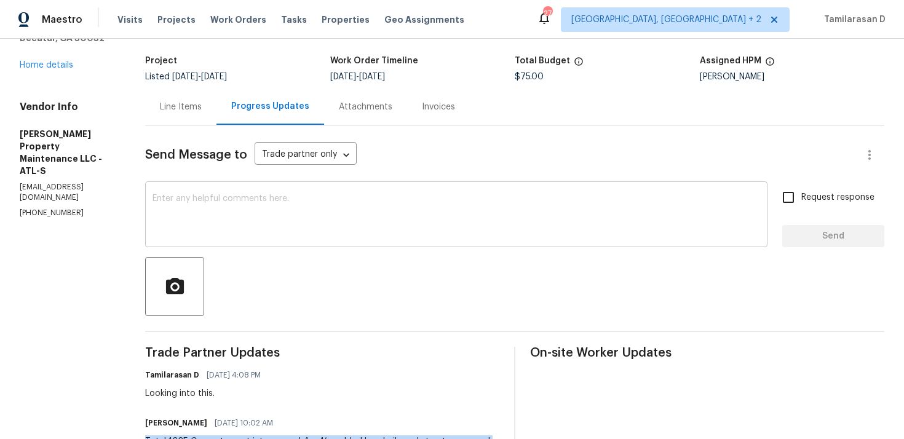
copy div "Total 1225 Concrete post into ground 4 x 4’s, added handrails and structure aro…"
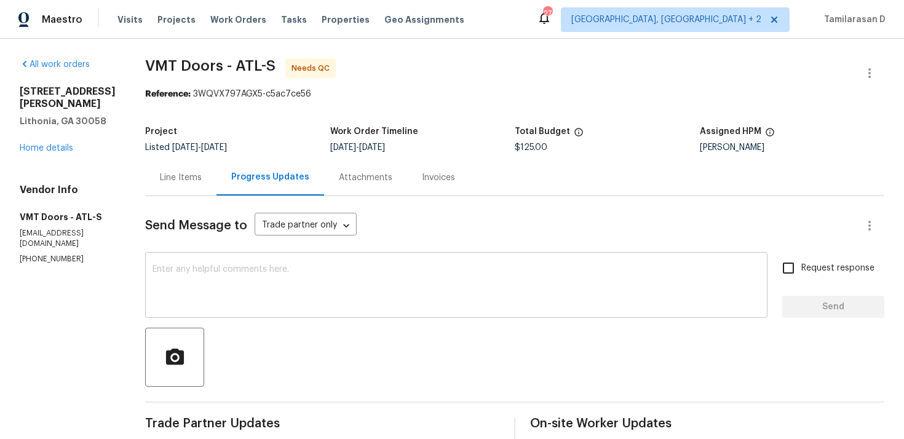
click at [301, 282] on textarea at bounding box center [457, 286] width 608 height 43
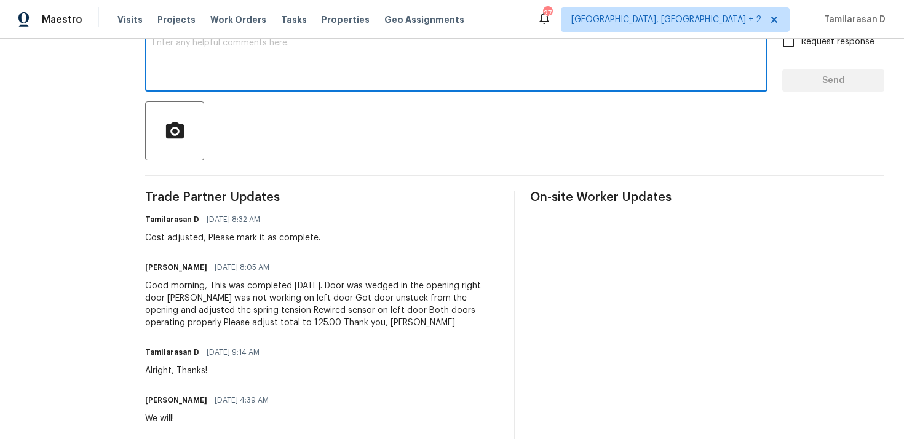
scroll to position [246, 0]
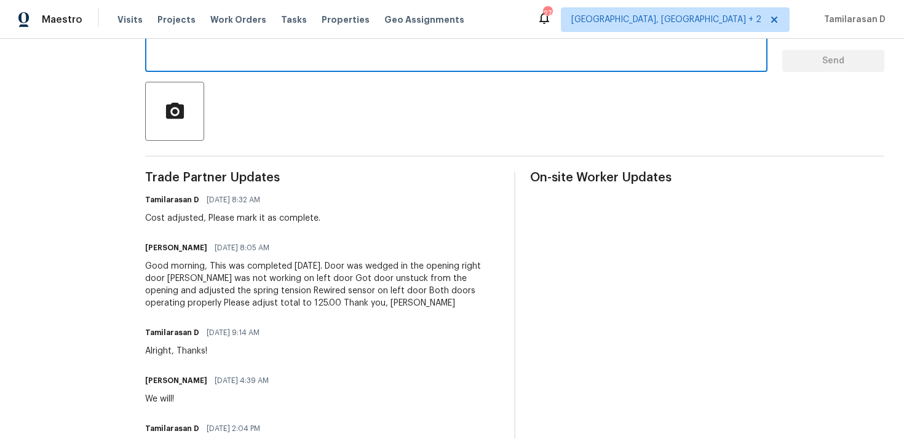
click at [207, 52] on textarea at bounding box center [457, 40] width 608 height 43
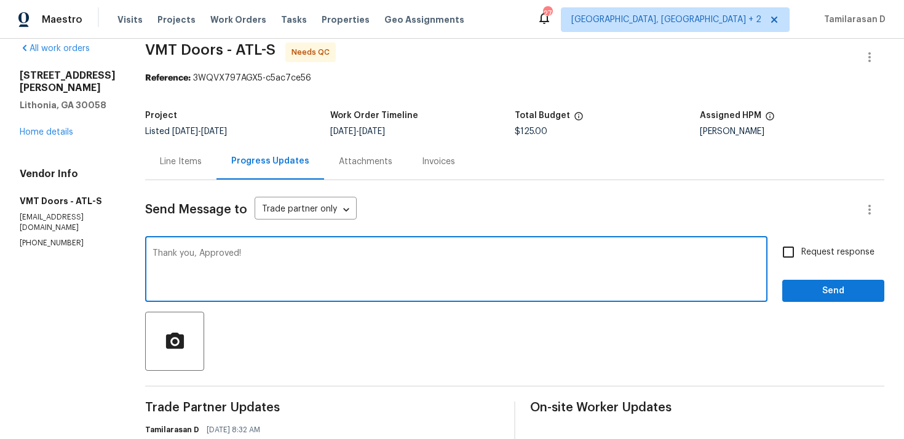
scroll to position [18, 0]
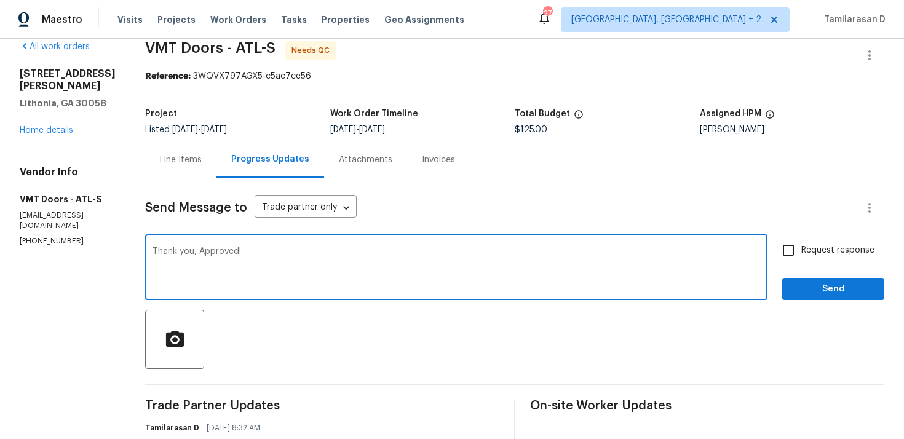
type textarea "Thank you, Approved!"
click at [797, 282] on span "Send" at bounding box center [833, 289] width 82 height 15
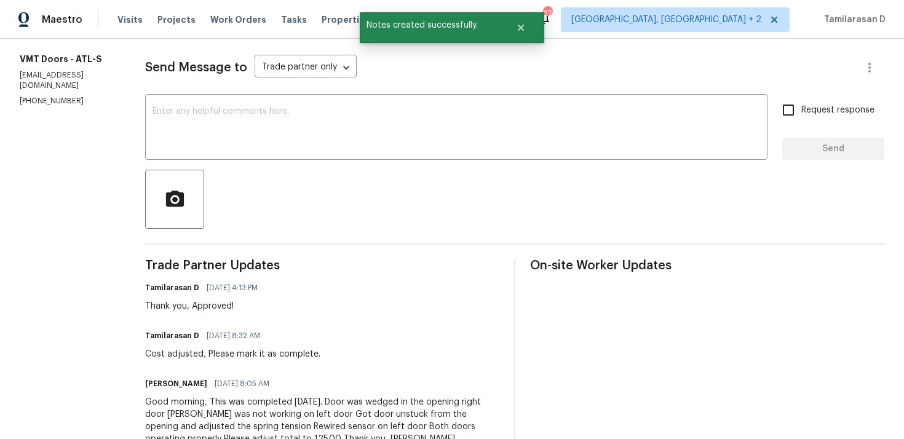
scroll to position [0, 0]
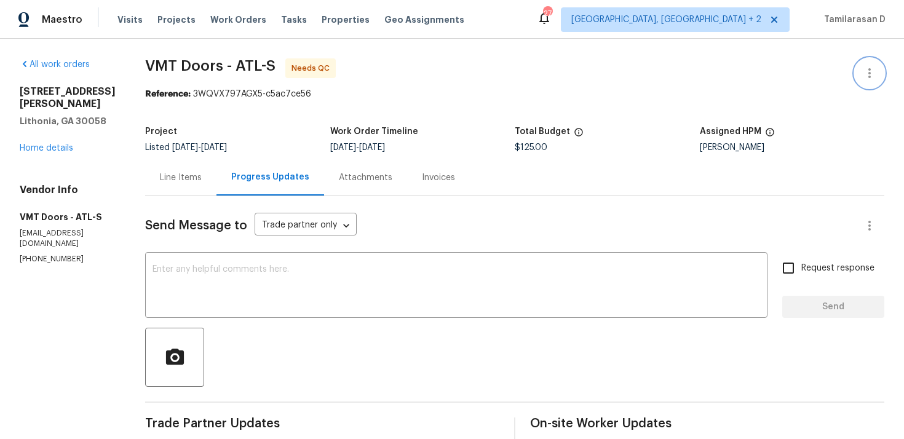
click at [870, 71] on icon "button" at bounding box center [869, 73] width 15 height 15
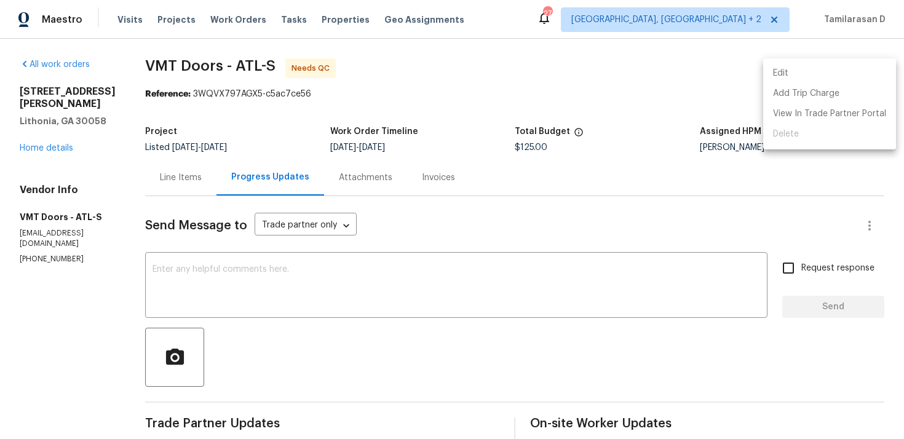
click at [813, 74] on li "Edit" at bounding box center [829, 73] width 133 height 20
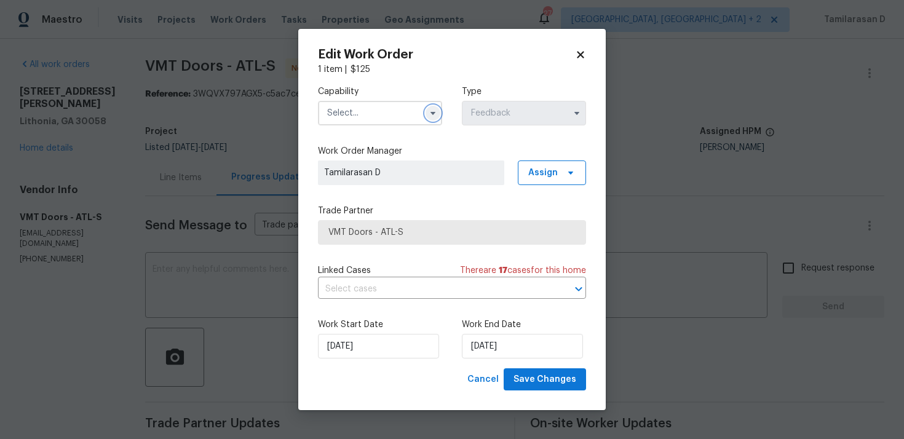
click at [436, 117] on icon "button" at bounding box center [433, 113] width 10 height 10
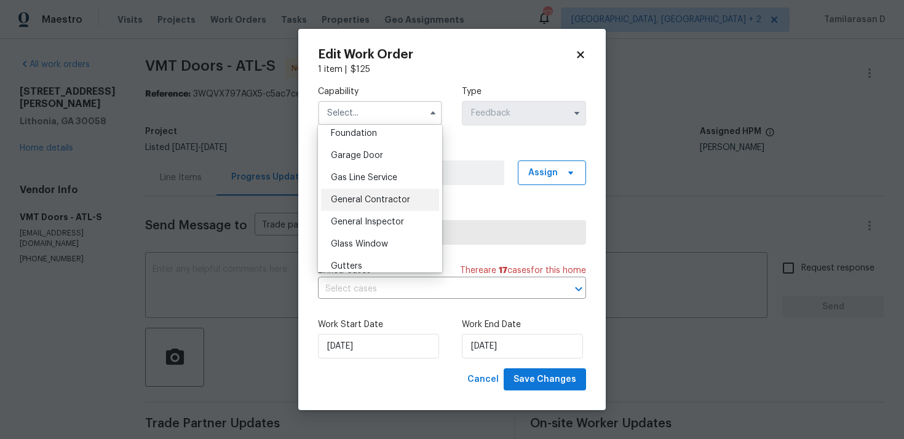
scroll to position [522, 0]
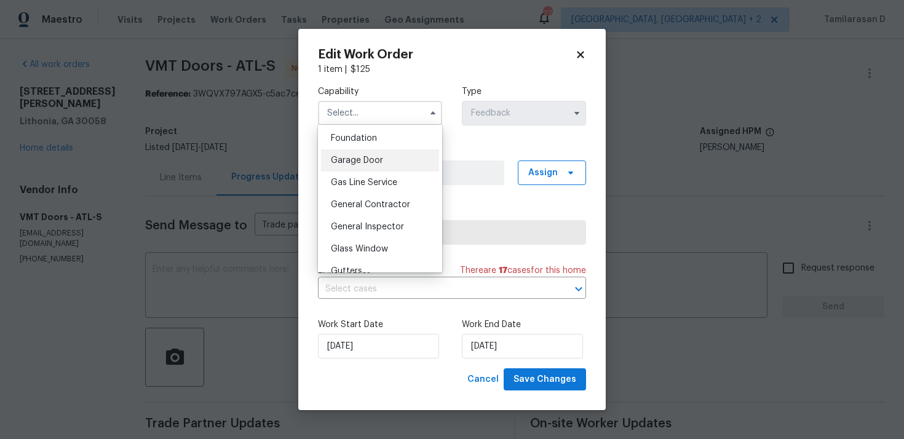
click at [349, 164] on span "Garage Door" at bounding box center [357, 160] width 52 height 9
type input "Garage Door"
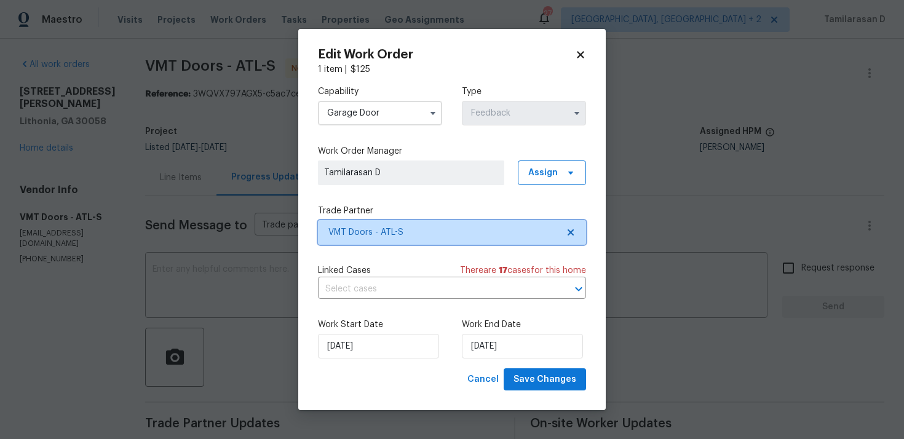
click at [376, 239] on span "VMT Doors - ATL-S" at bounding box center [452, 232] width 268 height 25
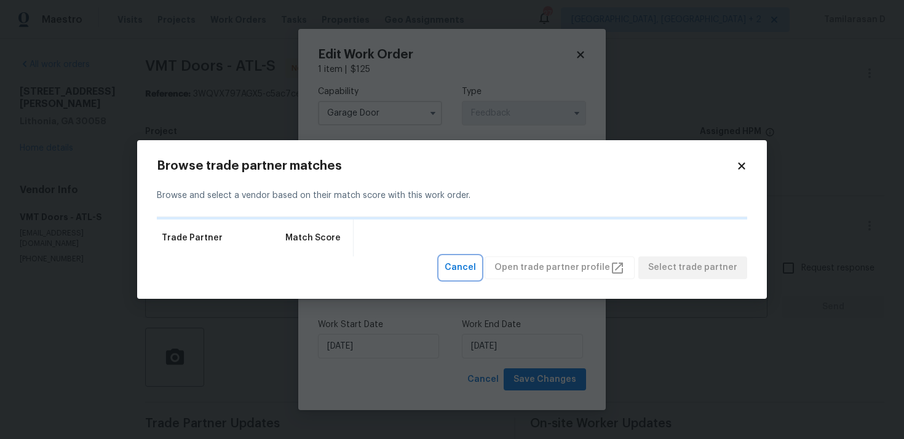
click at [474, 266] on span "Cancel" at bounding box center [460, 267] width 31 height 15
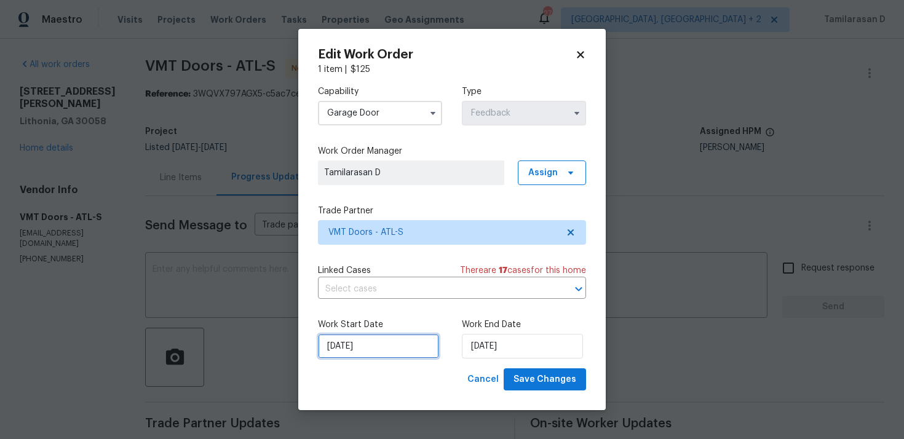
click at [373, 349] on input "02/09/2025" at bounding box center [378, 346] width 121 height 25
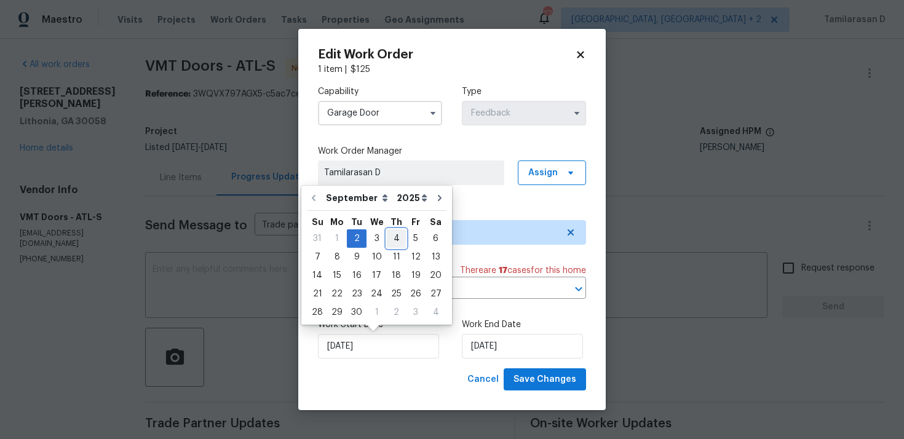
click at [396, 238] on div "4" at bounding box center [396, 238] width 19 height 17
type input "04/09/2025"
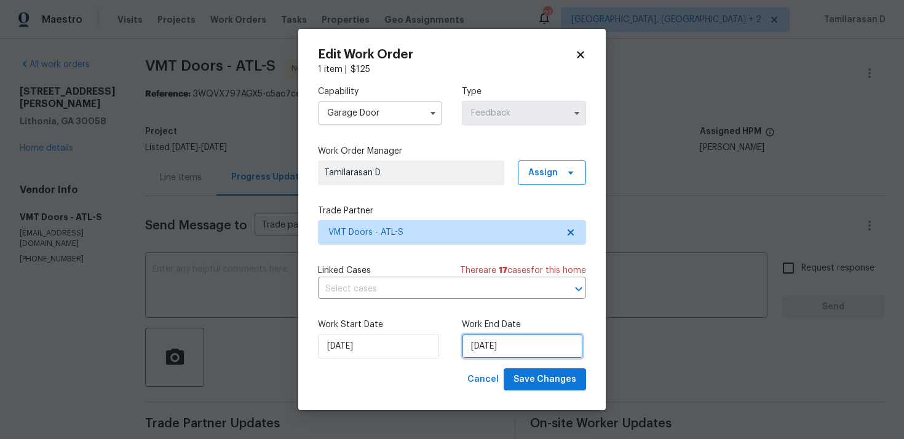
click at [491, 338] on input "04/09/2025" at bounding box center [522, 346] width 121 height 25
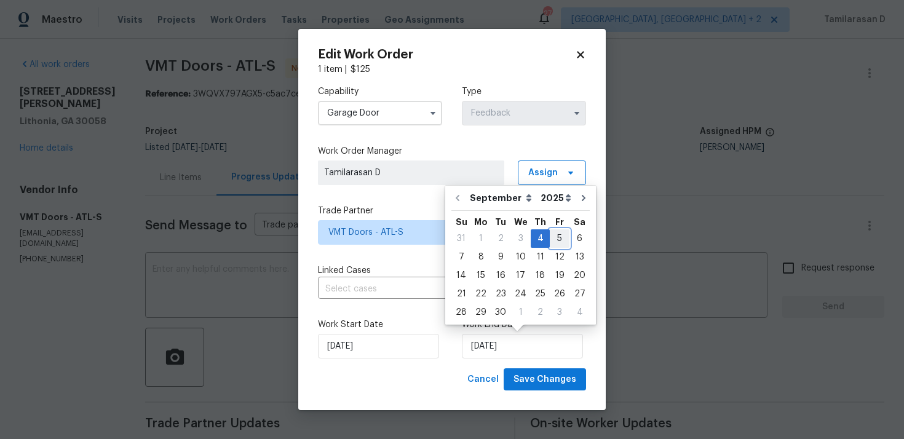
click at [553, 241] on div "5" at bounding box center [560, 238] width 20 height 17
type input "05/09/2025"
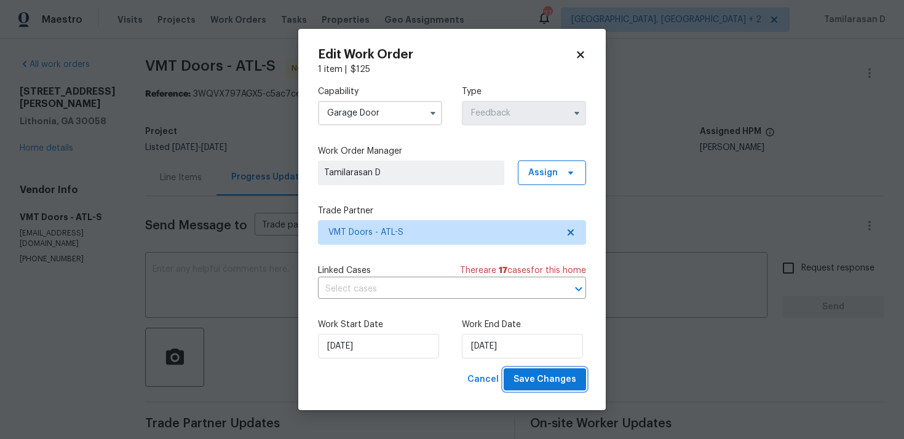
click at [547, 382] on span "Save Changes" at bounding box center [545, 379] width 63 height 15
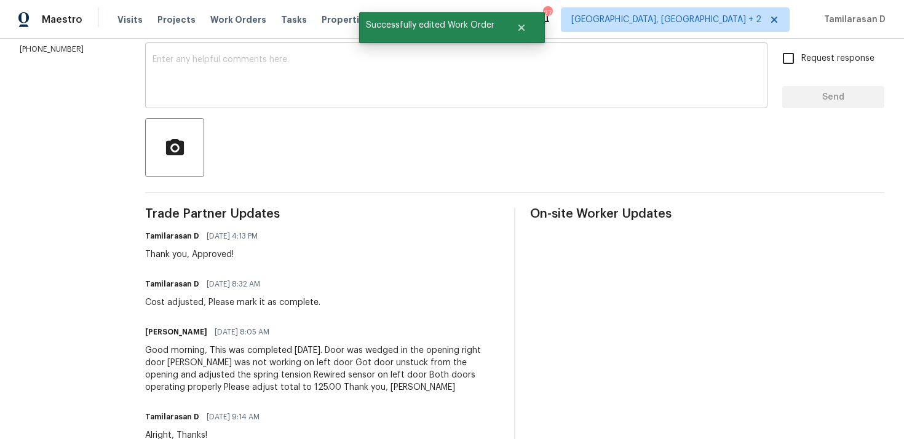
scroll to position [0, 0]
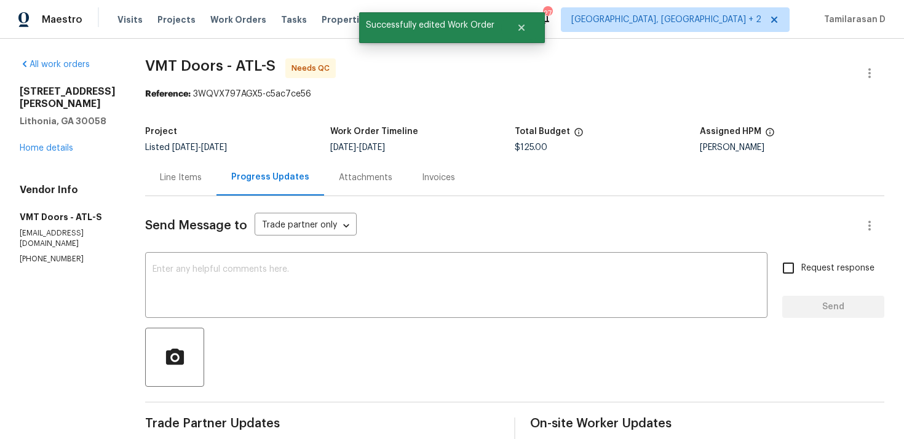
click at [174, 178] on div "Line Items" at bounding box center [181, 178] width 42 height 12
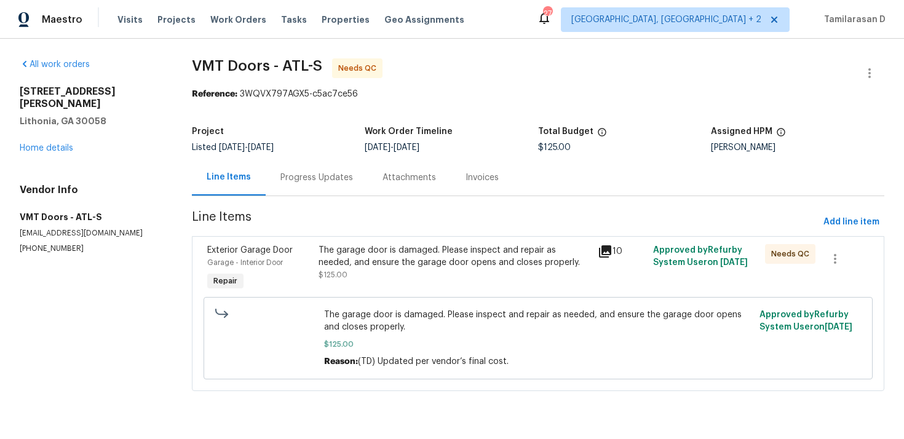
click at [388, 258] on div "The garage door is damaged. Please inspect and repair as needed, and ensure the…" at bounding box center [454, 256] width 271 height 25
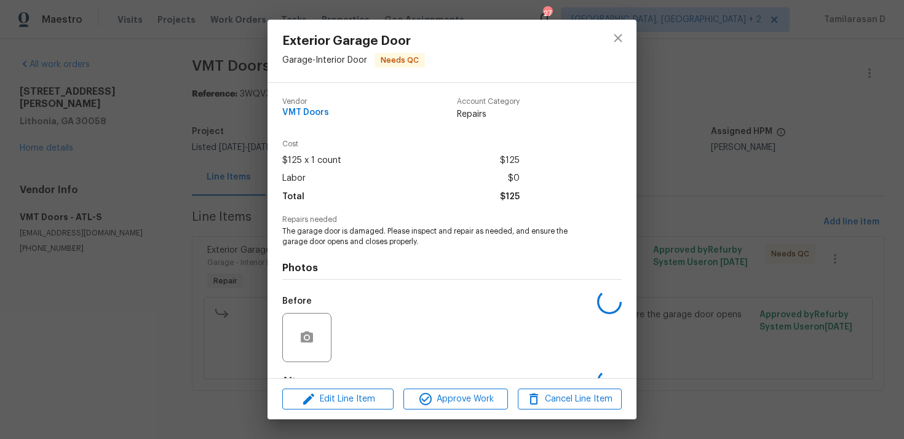
scroll to position [76, 0]
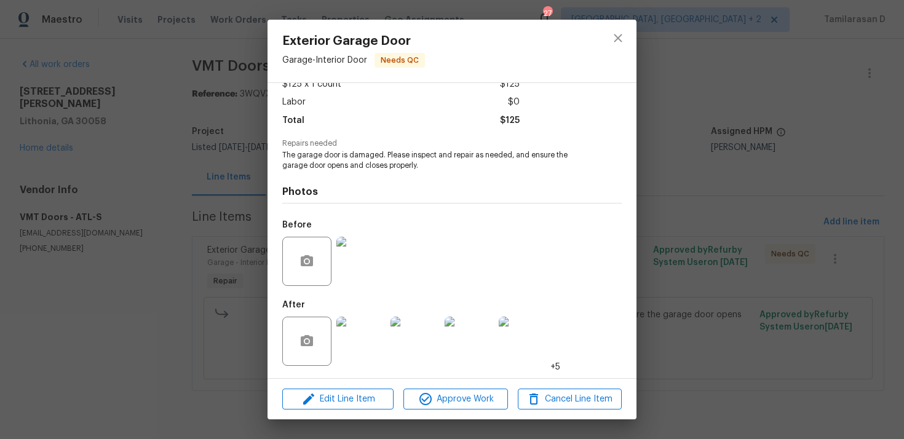
click at [364, 268] on img at bounding box center [360, 261] width 49 height 49
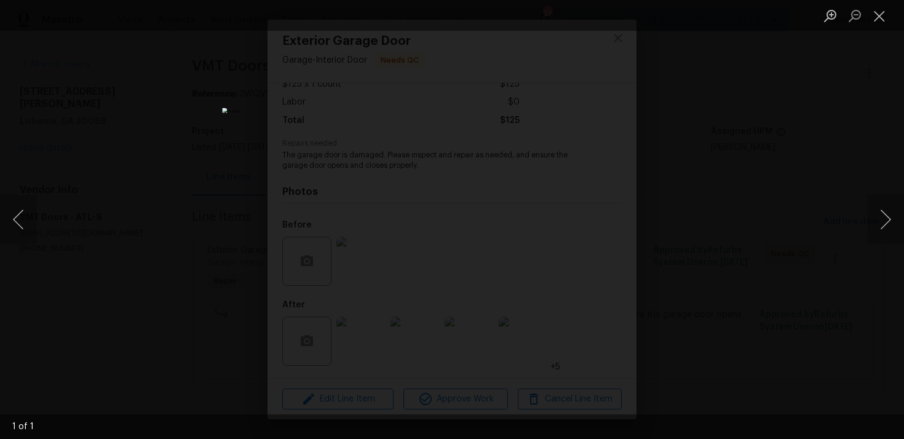
click at [651, 250] on div "Lightbox" at bounding box center [452, 219] width 904 height 439
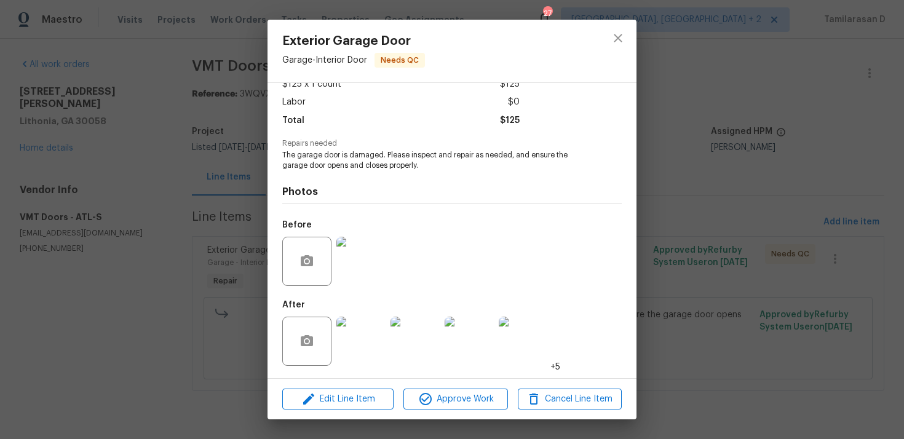
click at [354, 347] on img at bounding box center [360, 341] width 49 height 49
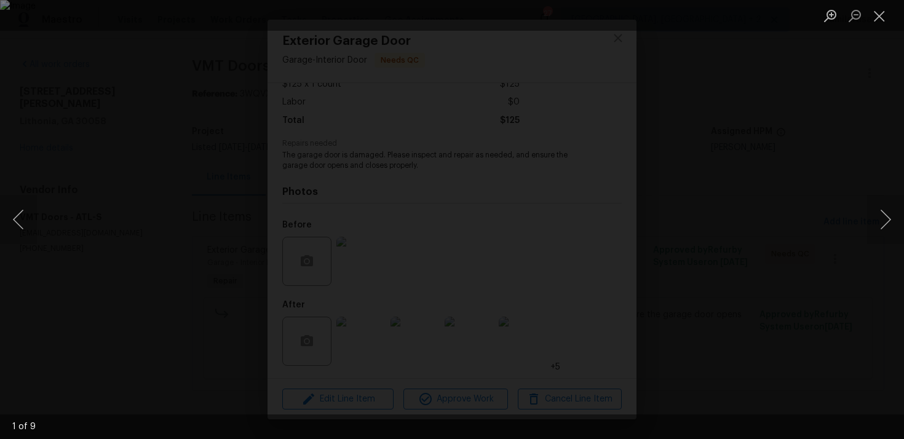
click at [594, 239] on div "Lightbox" at bounding box center [452, 219] width 904 height 439
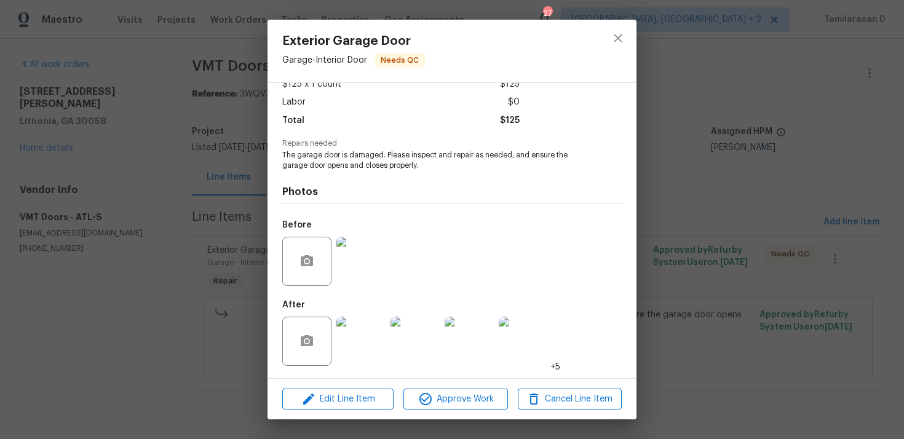
click at [427, 351] on img at bounding box center [415, 341] width 49 height 49
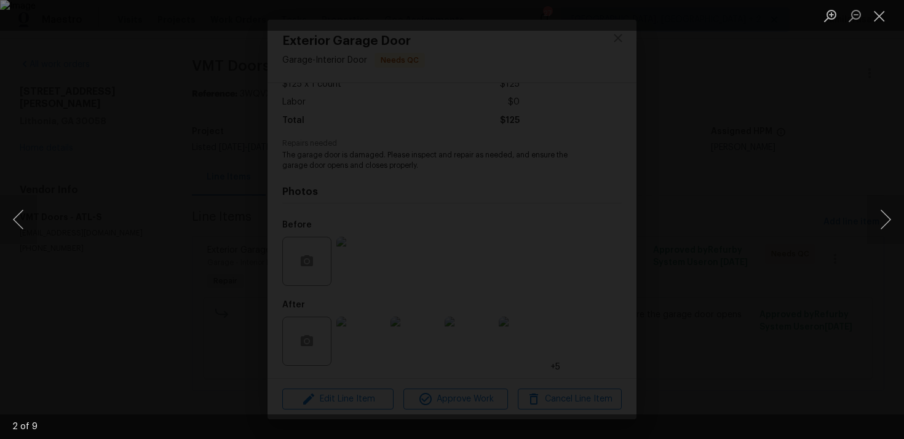
click at [661, 257] on div "Lightbox" at bounding box center [452, 219] width 904 height 439
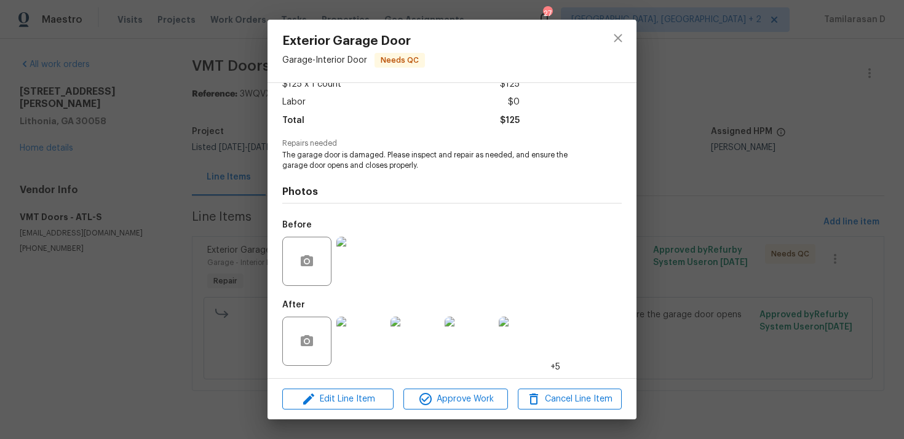
click at [479, 348] on img at bounding box center [469, 341] width 49 height 49
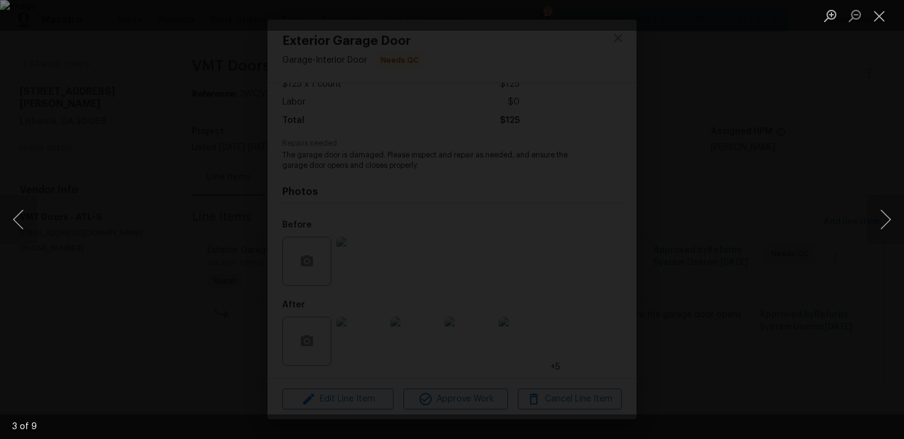
click at [616, 265] on div "Lightbox" at bounding box center [452, 219] width 904 height 439
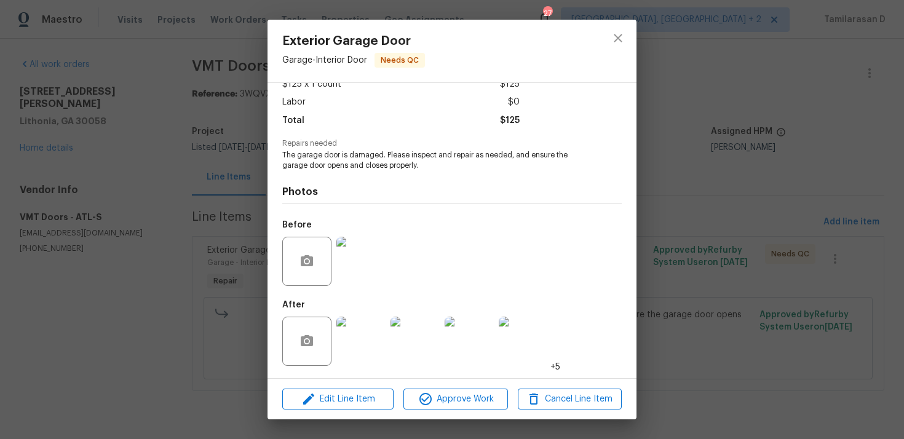
click at [534, 330] on img at bounding box center [523, 341] width 49 height 49
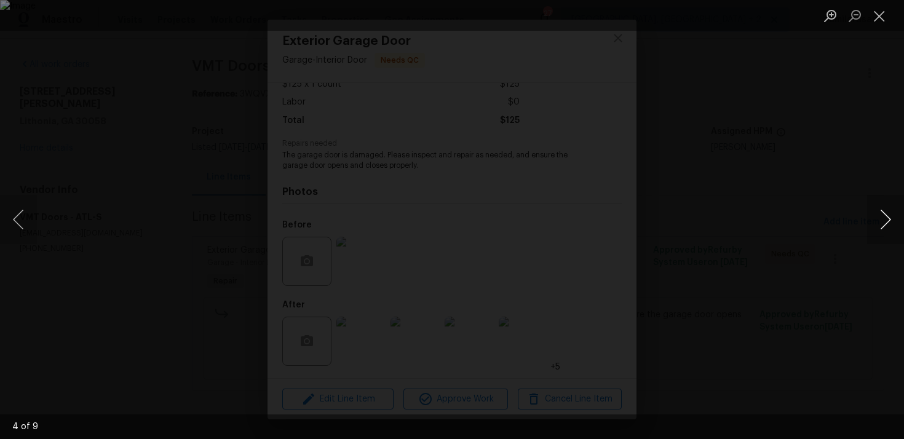
click at [880, 221] on button "Next image" at bounding box center [885, 219] width 37 height 49
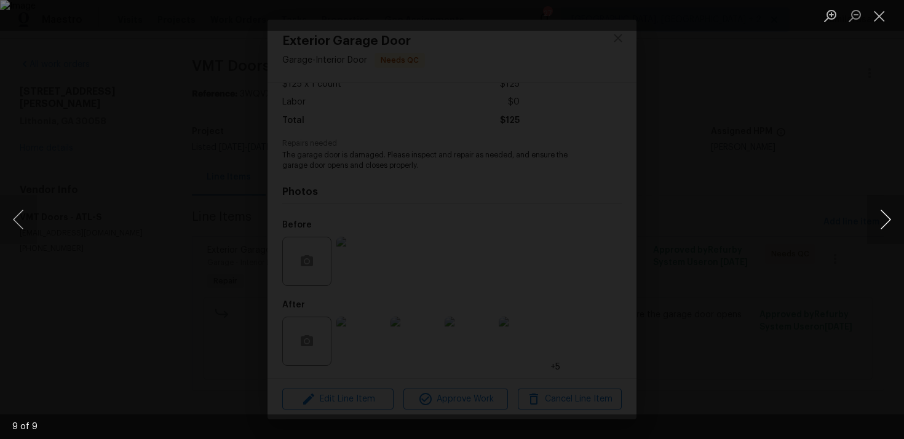
click at [880, 221] on button "Next image" at bounding box center [885, 219] width 37 height 49
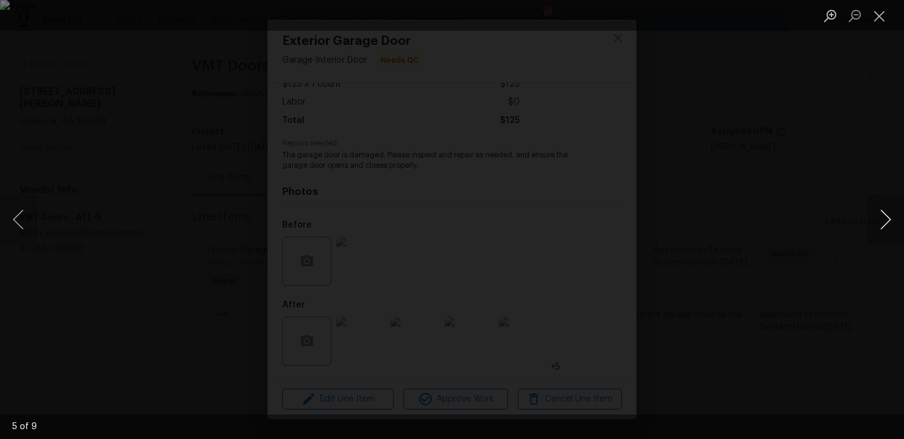
click at [880, 221] on button "Next image" at bounding box center [885, 219] width 37 height 49
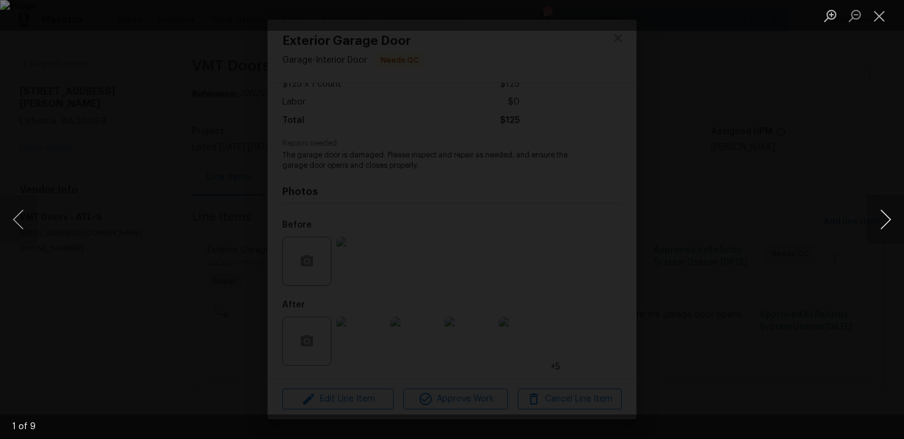
click at [880, 221] on button "Next image" at bounding box center [885, 219] width 37 height 49
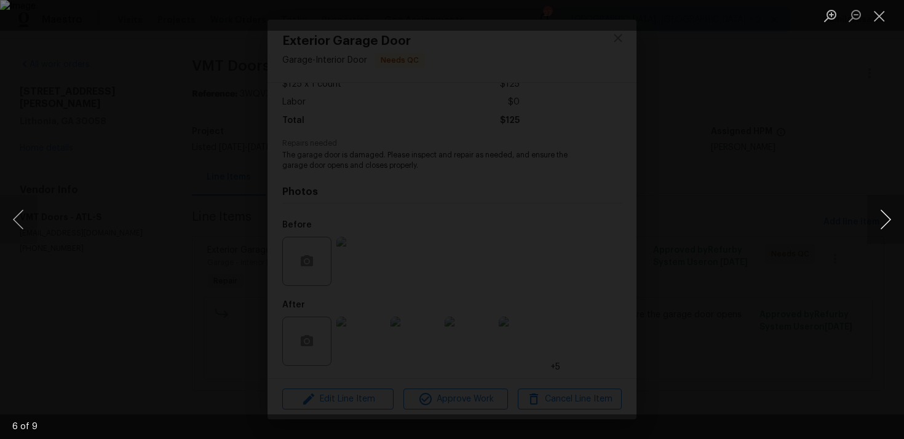
click at [880, 221] on button "Next image" at bounding box center [885, 219] width 37 height 49
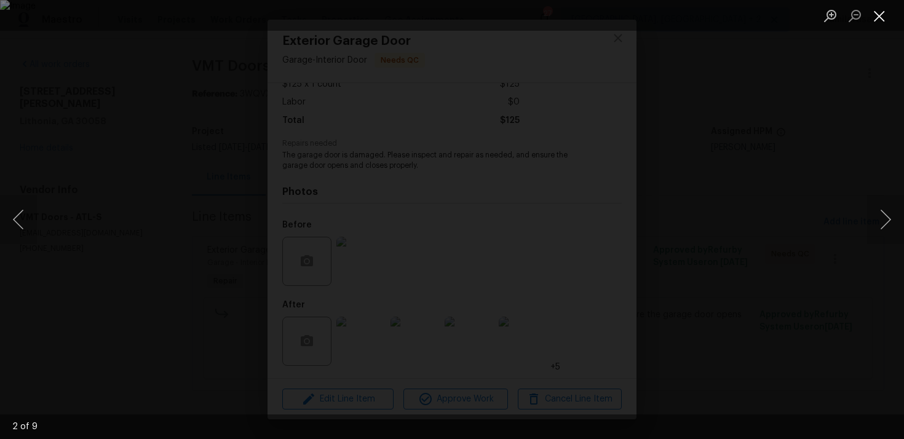
click at [886, 17] on button "Close lightbox" at bounding box center [879, 16] width 25 height 22
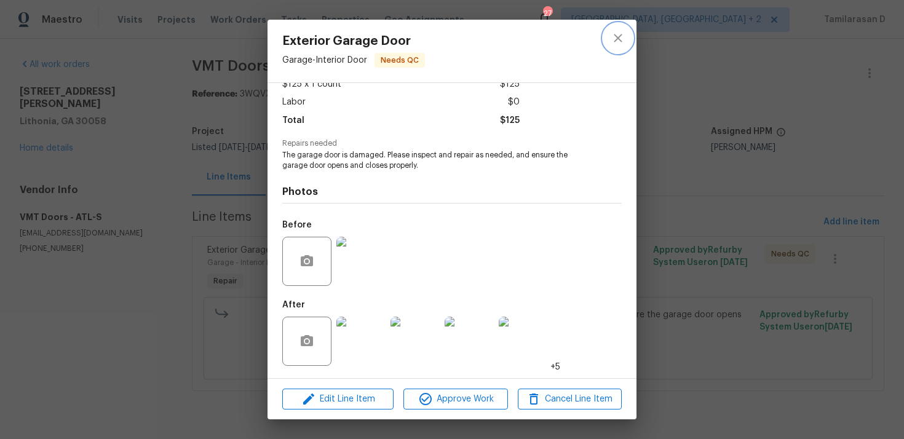
click at [613, 36] on icon "close" at bounding box center [618, 38] width 15 height 15
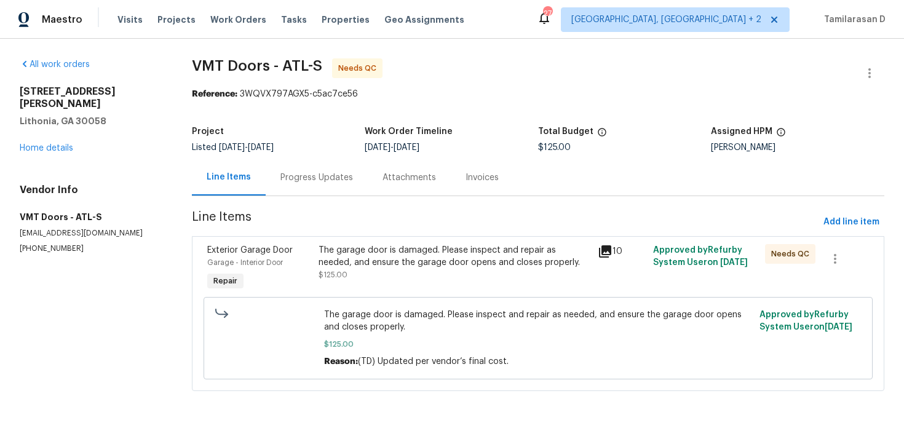
click at [319, 186] on div "Progress Updates" at bounding box center [317, 177] width 102 height 36
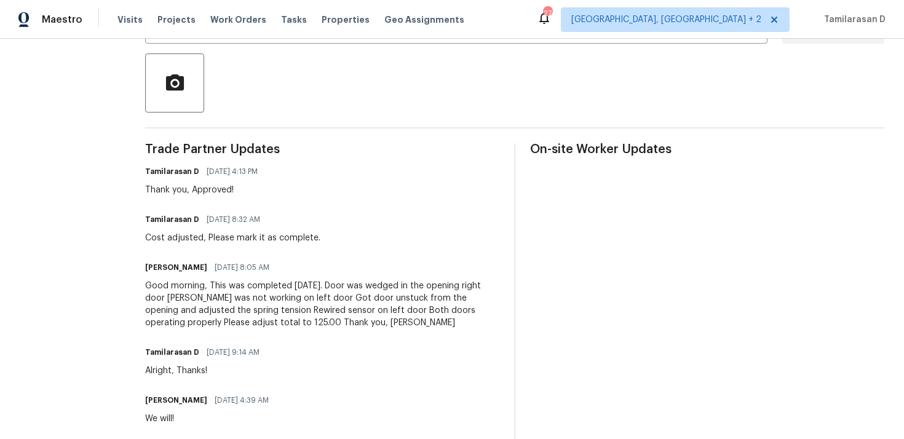
scroll to position [12, 0]
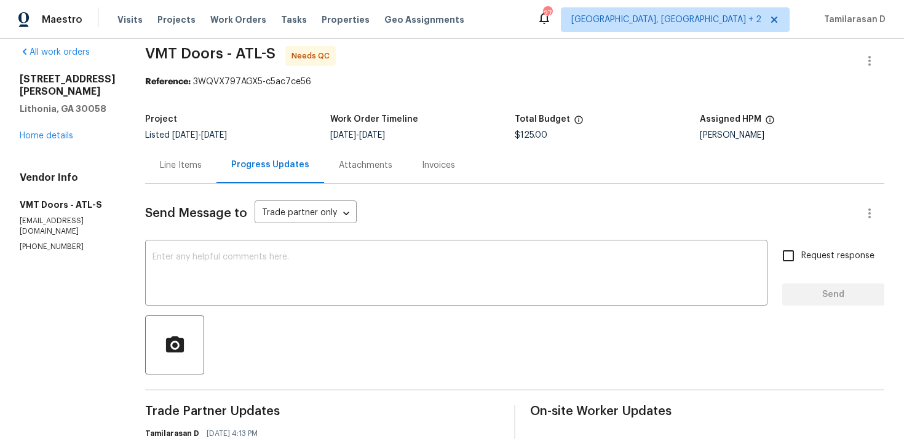
click at [189, 183] on div "Line Items" at bounding box center [180, 165] width 71 height 36
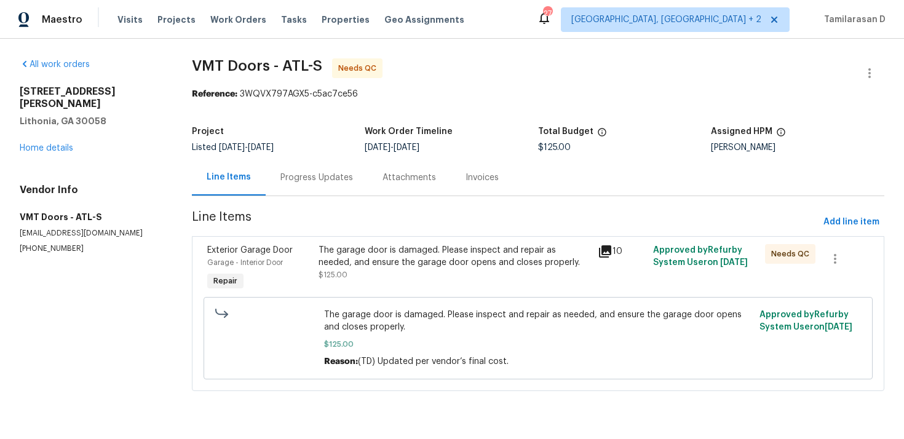
click at [340, 276] on span "$125.00" at bounding box center [333, 274] width 29 height 7
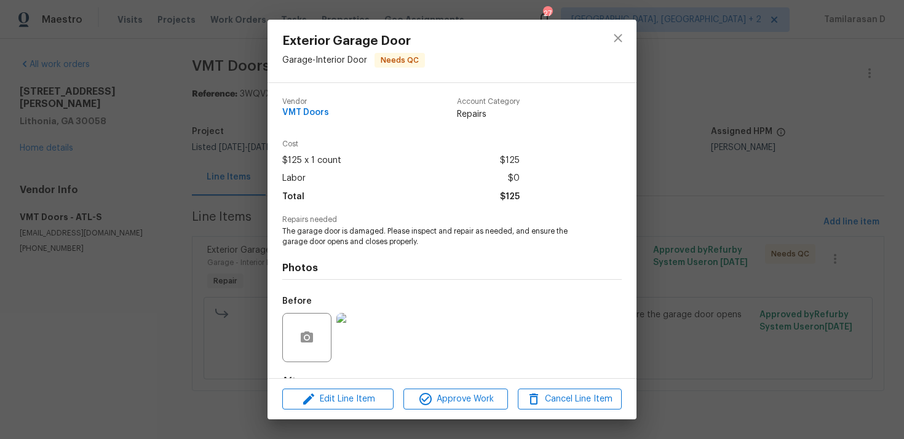
scroll to position [76, 0]
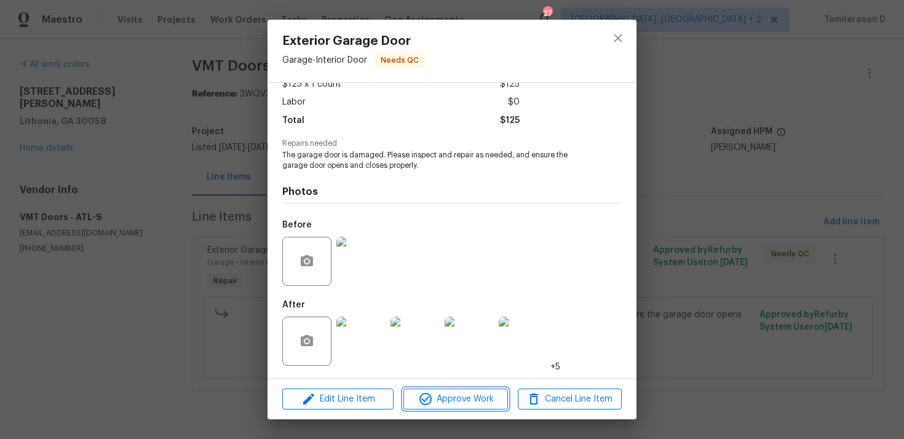
click at [445, 403] on span "Approve Work" at bounding box center [455, 399] width 97 height 15
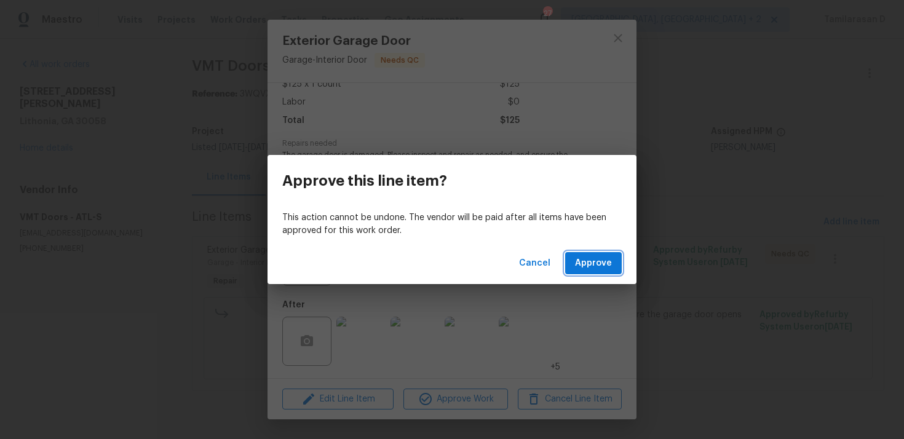
click at [592, 265] on span "Approve" at bounding box center [593, 263] width 37 height 15
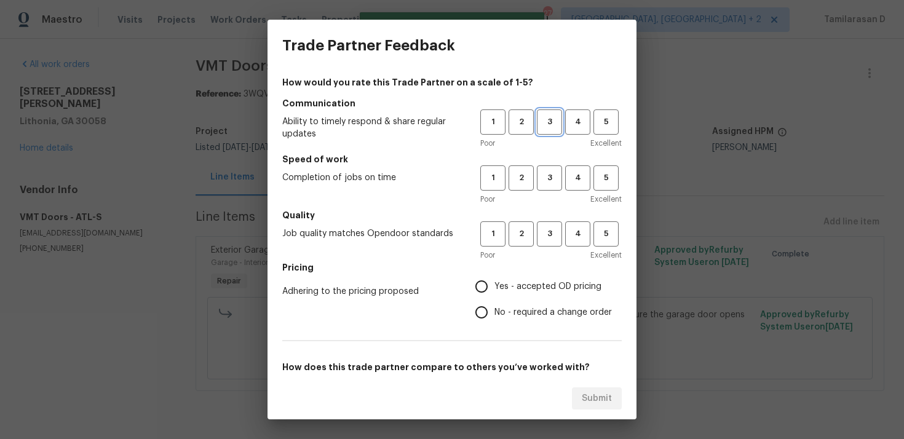
click at [549, 127] on span "3" at bounding box center [549, 122] width 23 height 14
click at [549, 172] on span "3" at bounding box center [549, 178] width 23 height 14
click at [551, 236] on span "3" at bounding box center [549, 234] width 23 height 14
click at [488, 301] on input "No - required a change order" at bounding box center [482, 313] width 26 height 26
radio input "true"
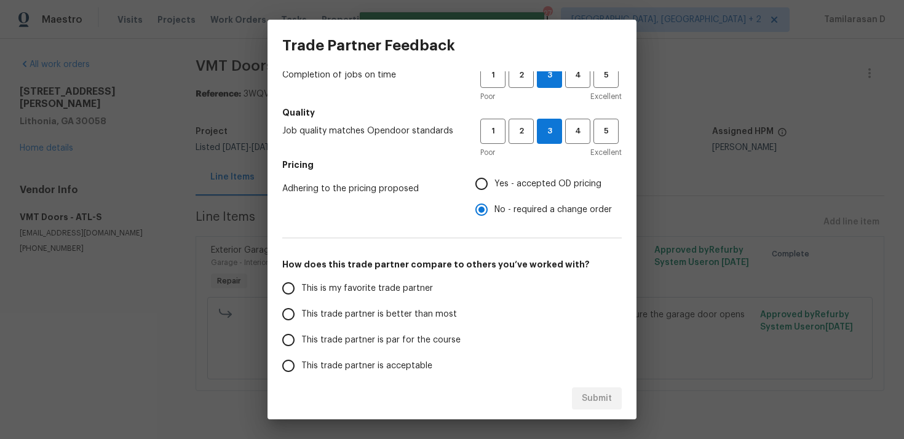
scroll to position [185, 0]
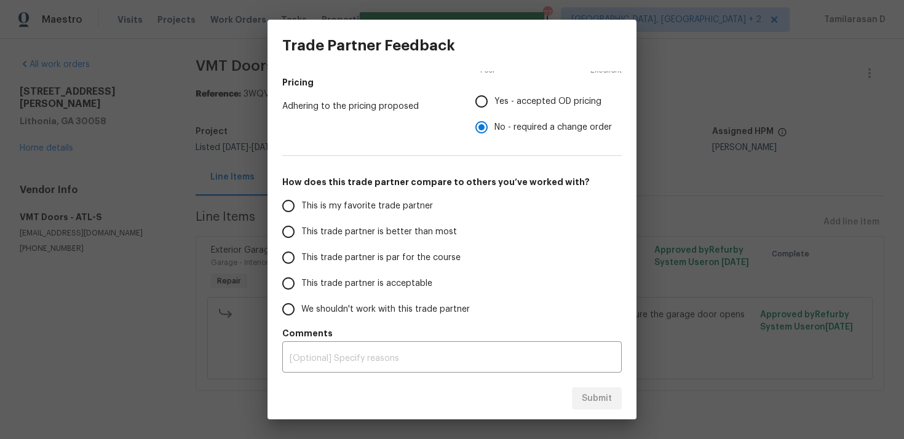
click at [303, 256] on span "This trade partner is par for the course" at bounding box center [380, 258] width 159 height 13
click at [301, 256] on input "This trade partner is par for the course" at bounding box center [289, 258] width 26 height 26
click at [598, 391] on span "Submit" at bounding box center [597, 398] width 30 height 15
radio input "true"
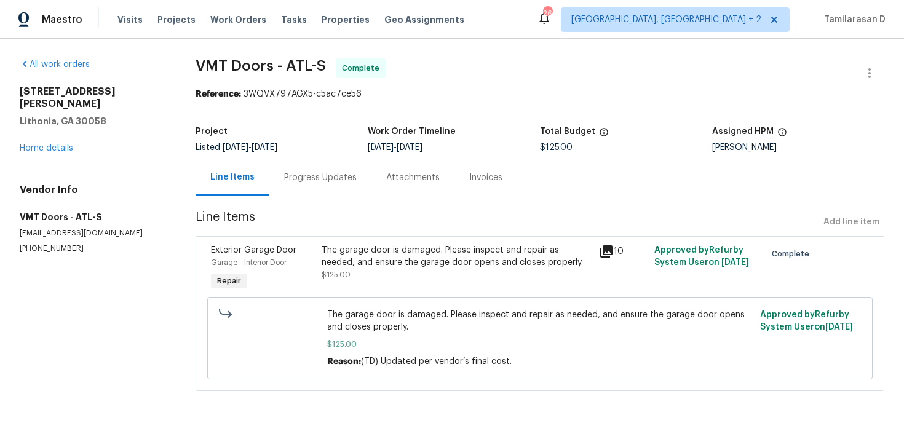
click at [284, 167] on div "Progress Updates" at bounding box center [320, 177] width 102 height 36
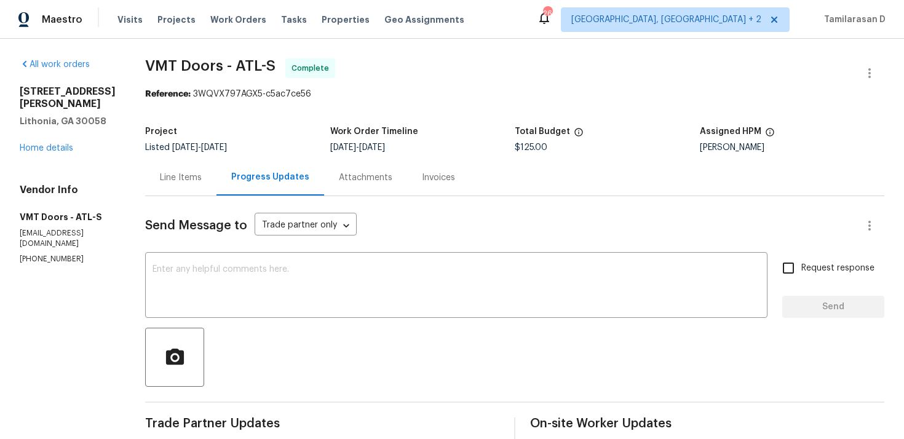
click at [58, 143] on div "2067 Wellborn Close Lithonia, GA 30058 Home details" at bounding box center [68, 120] width 96 height 69
click at [54, 148] on link "Home details" at bounding box center [47, 148] width 54 height 9
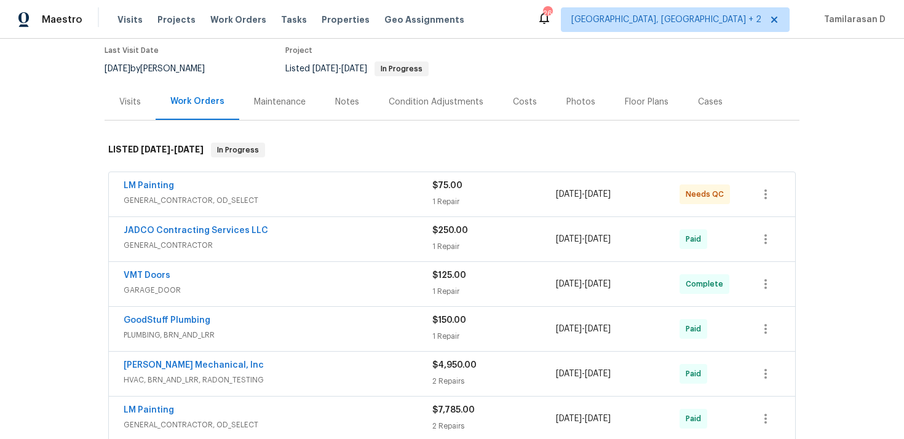
scroll to position [96, 0]
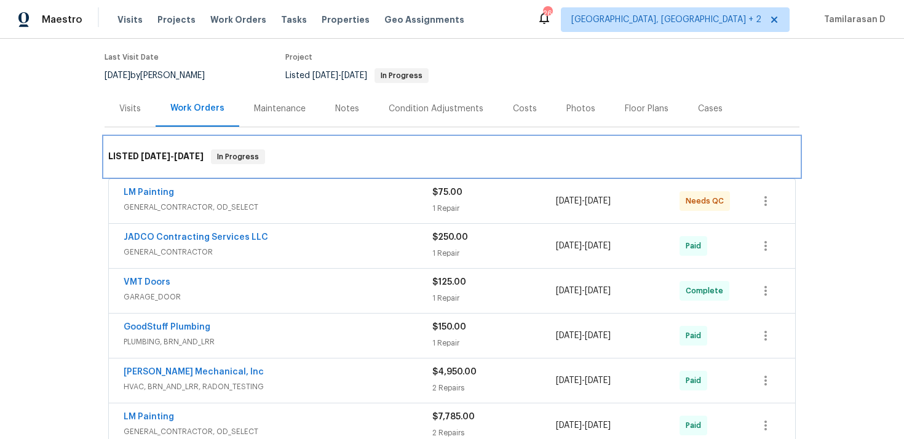
click at [296, 165] on div "LISTED 1/24/25 - 9/8/25 In Progress" at bounding box center [452, 156] width 695 height 39
click at [293, 147] on div "LISTED 1/24/25 - 9/8/25 In Progress" at bounding box center [452, 156] width 695 height 39
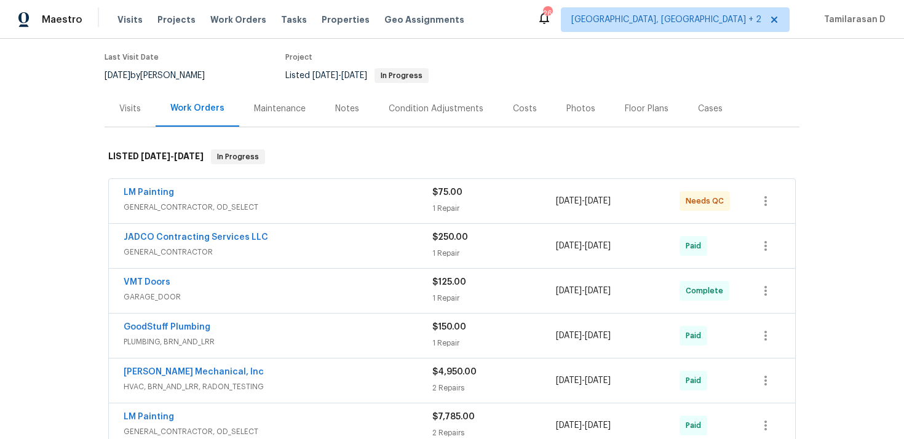
click at [253, 70] on div "Last Visit Date 8/26/2025 by Ryan Fogarty Project Listed 1/24/2025 - 9/8/2025 I…" at bounding box center [313, 68] width 417 height 44
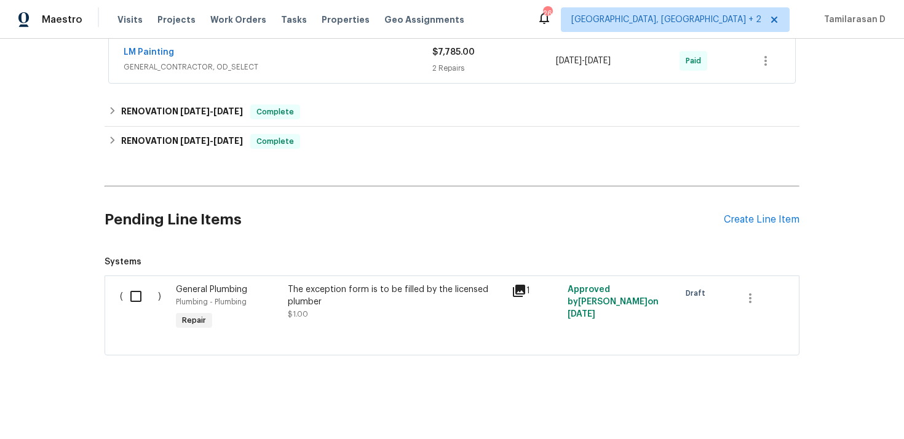
scroll to position [429, 0]
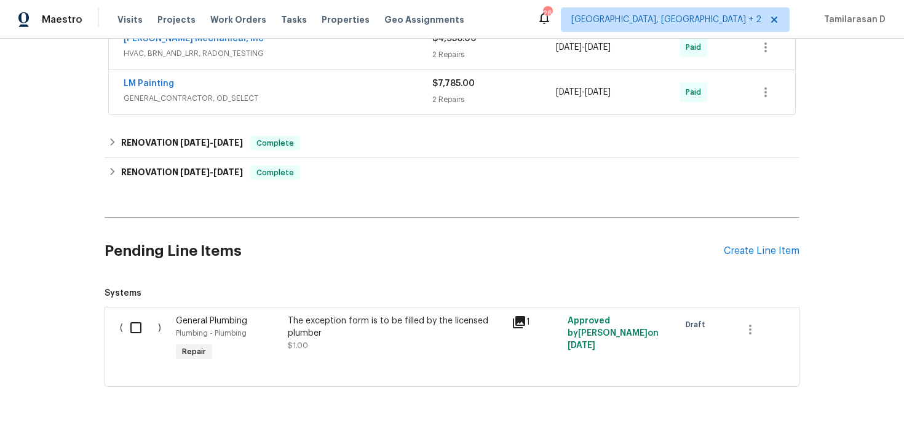
click at [244, 247] on h2 "Pending Line Items" at bounding box center [414, 251] width 619 height 57
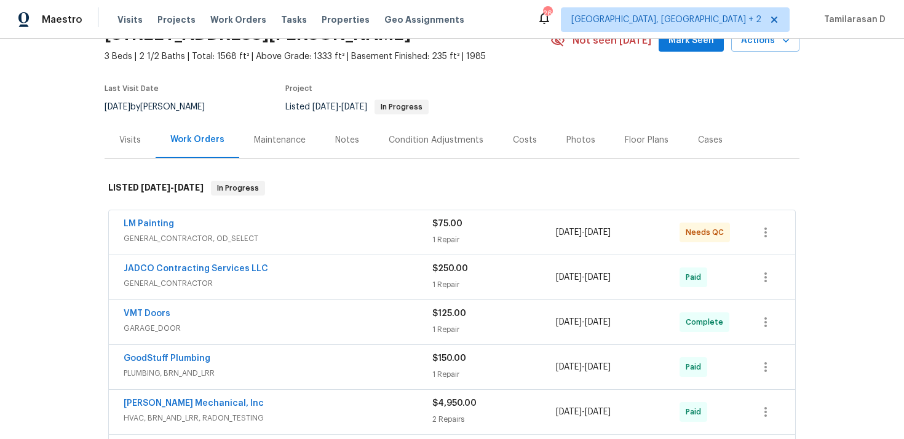
scroll to position [0, 0]
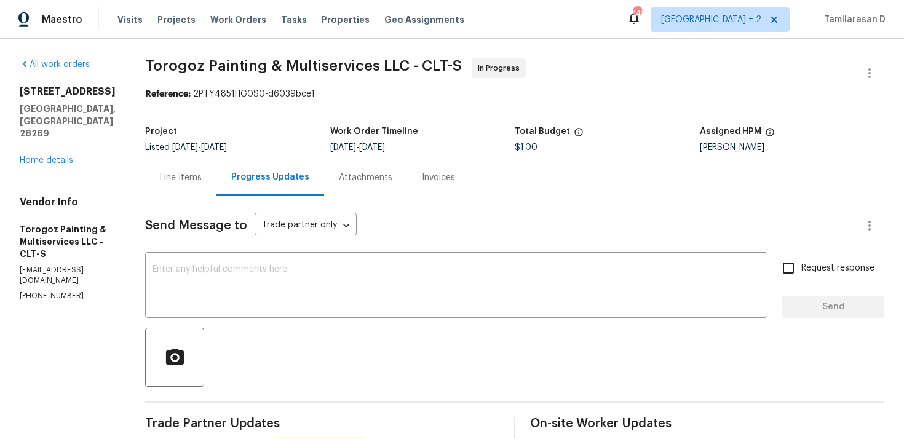
click at [196, 174] on div "Line Items" at bounding box center [181, 178] width 42 height 12
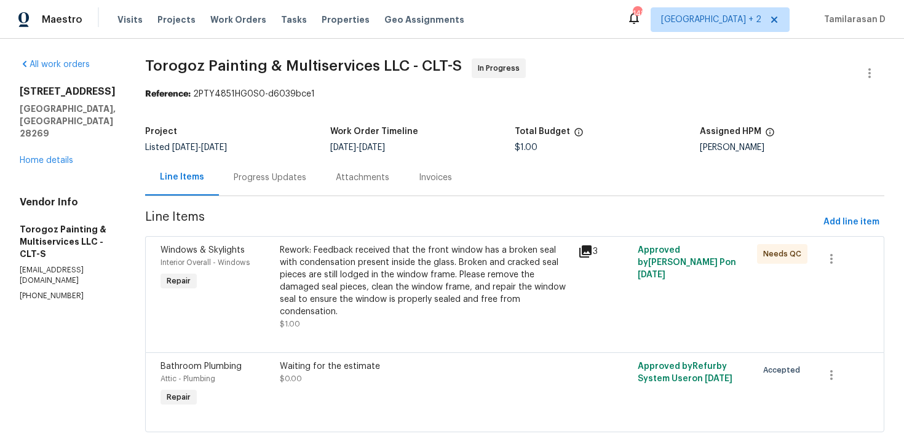
click at [428, 276] on div "Rework: Feedback received that the front window has a broken seal with condensa…" at bounding box center [425, 281] width 291 height 74
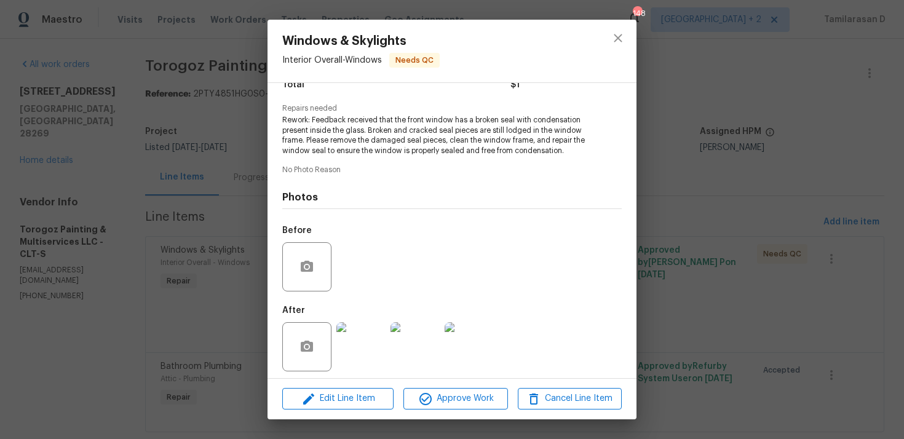
scroll to position [117, 0]
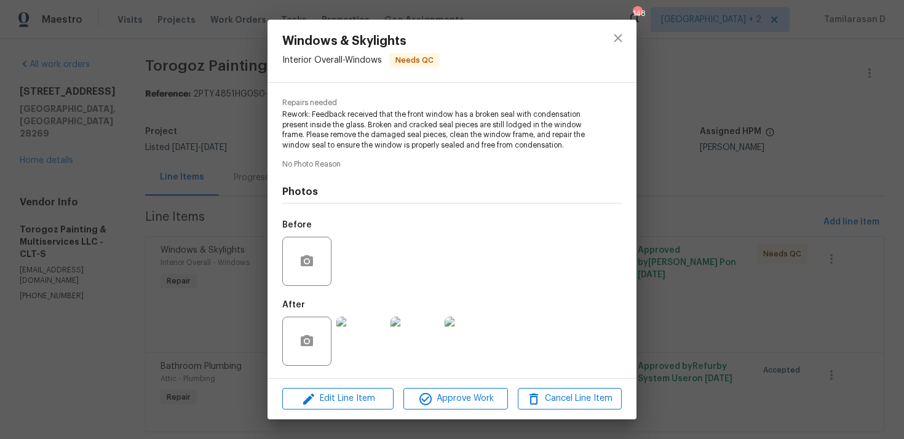
click at [239, 263] on div "Windows & Skylights Interior Overall - Windows Needs QC Vendor Torogoz Painting…" at bounding box center [452, 219] width 904 height 439
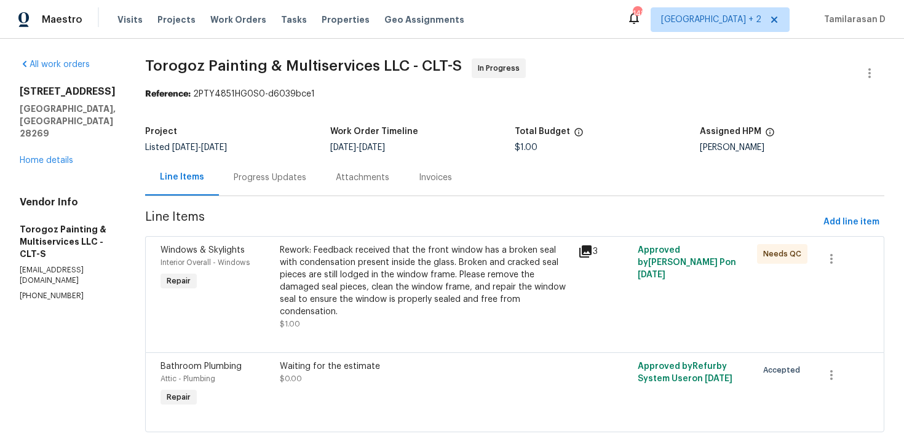
click at [444, 290] on div "Rework: Feedback received that the front window has a broken seal with condensa…" at bounding box center [425, 281] width 291 height 74
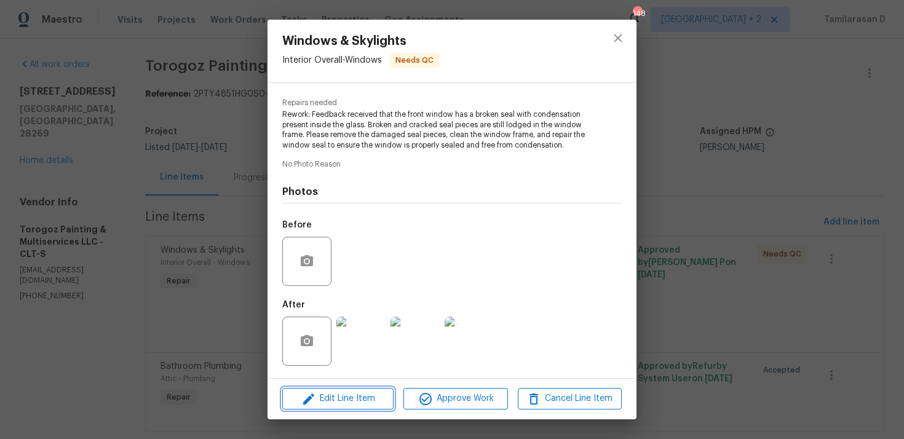
click at [343, 396] on span "Edit Line Item" at bounding box center [338, 398] width 104 height 15
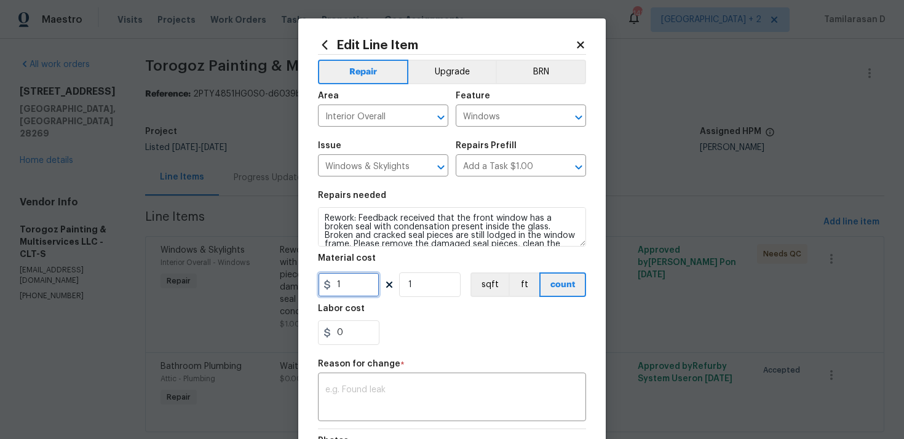
click at [348, 288] on input "1" at bounding box center [349, 285] width 62 height 25
type input "125"
click at [353, 392] on textarea at bounding box center [451, 399] width 253 height 26
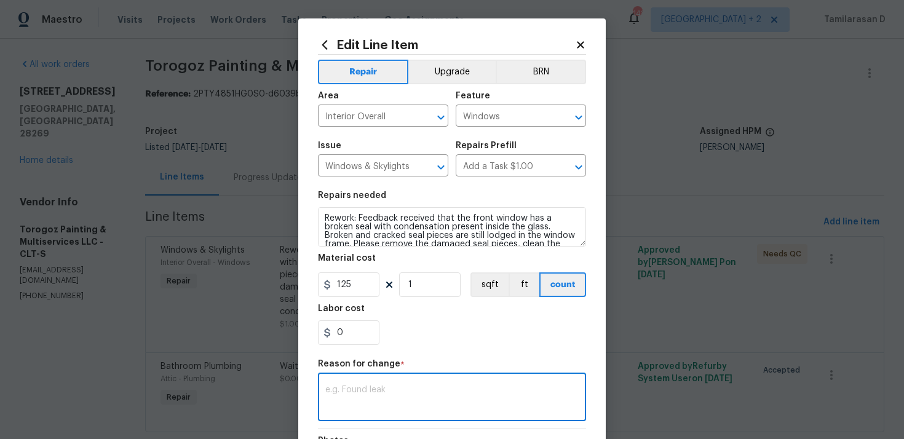
paste textarea "(TD) Updated per vendor’s final cost."
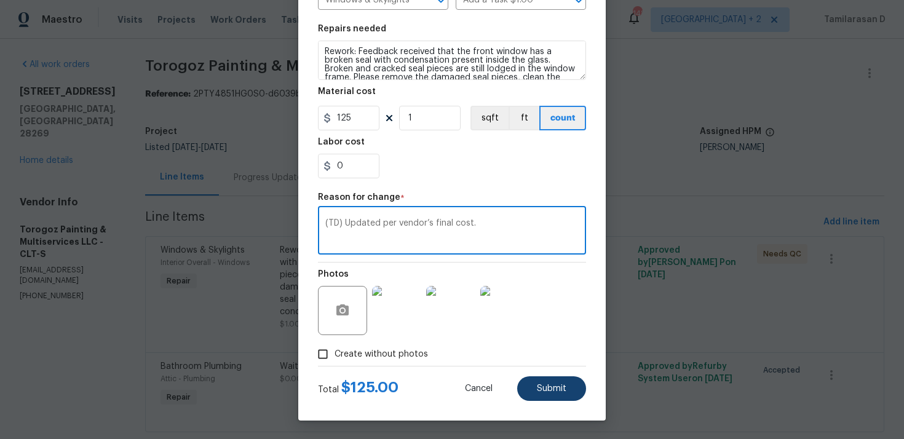
type textarea "(TD) Updated per vendor’s final cost."
click at [552, 396] on button "Submit" at bounding box center [551, 388] width 69 height 25
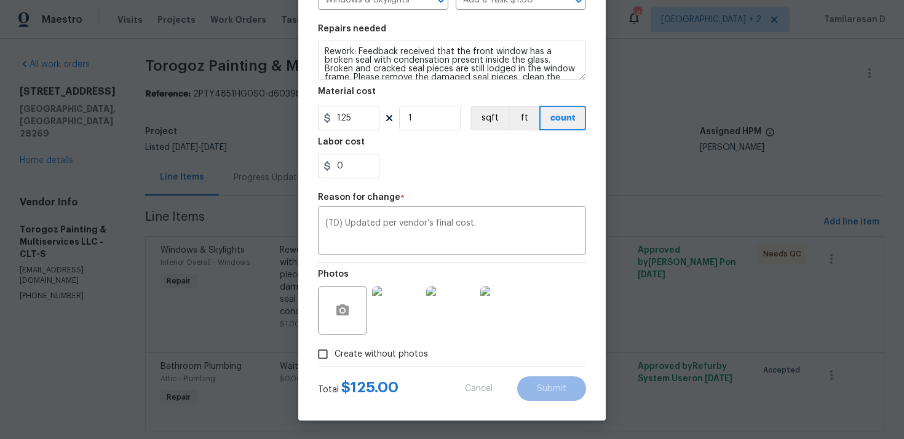
type input "1"
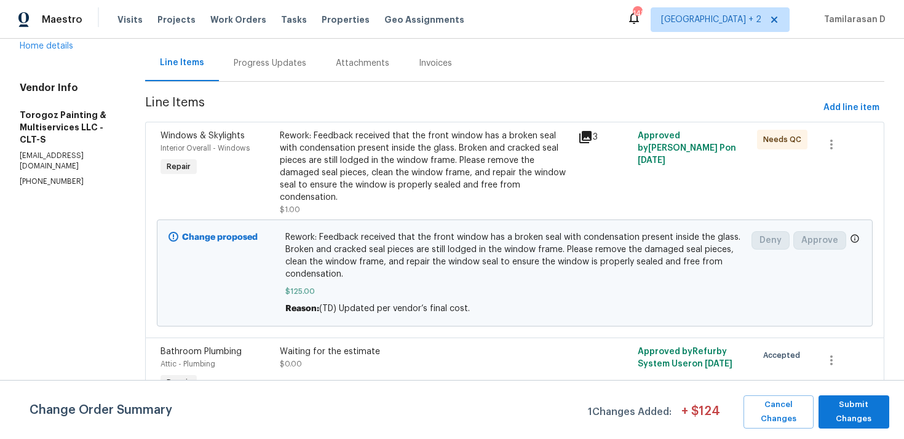
scroll to position [128, 0]
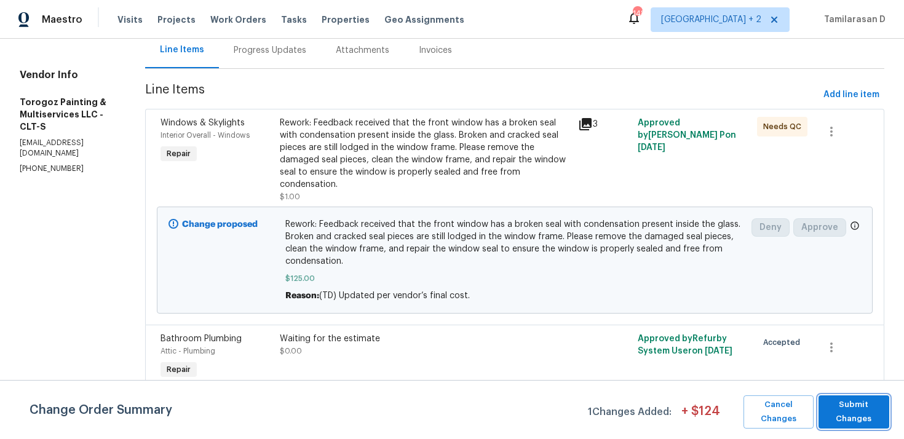
click at [856, 408] on span "Submit Changes" at bounding box center [854, 412] width 58 height 28
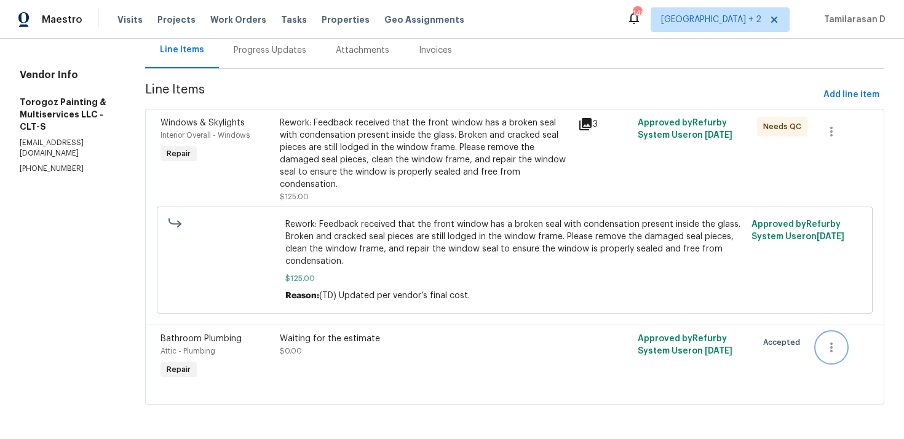
click at [836, 344] on icon "button" at bounding box center [831, 347] width 15 height 15
click at [837, 346] on li "Cancel" at bounding box center [842, 347] width 47 height 20
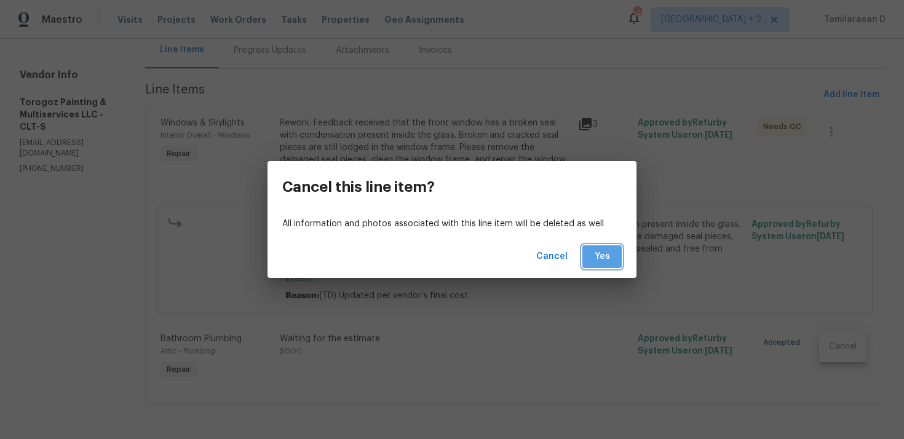
click at [610, 257] on span "Yes" at bounding box center [602, 256] width 20 height 15
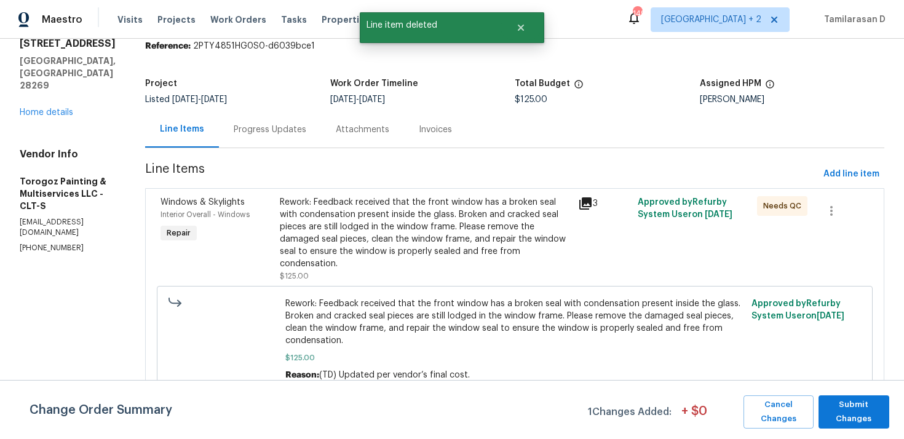
scroll to position [0, 0]
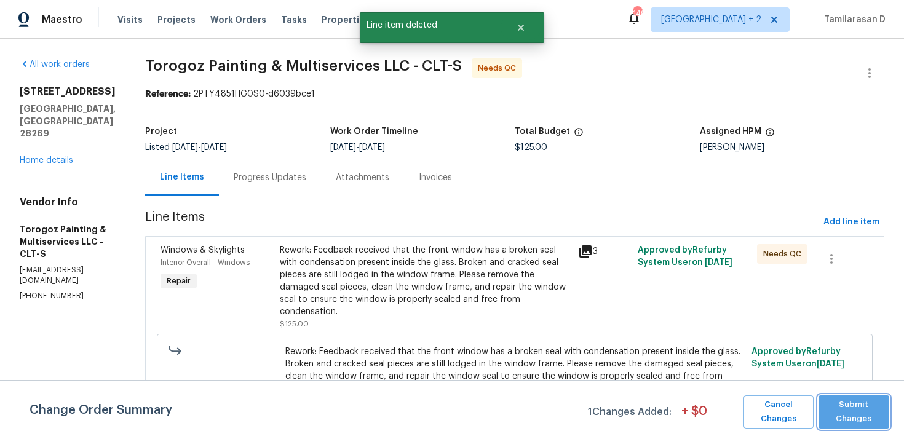
click at [875, 410] on span "Submit Changes" at bounding box center [854, 412] width 58 height 28
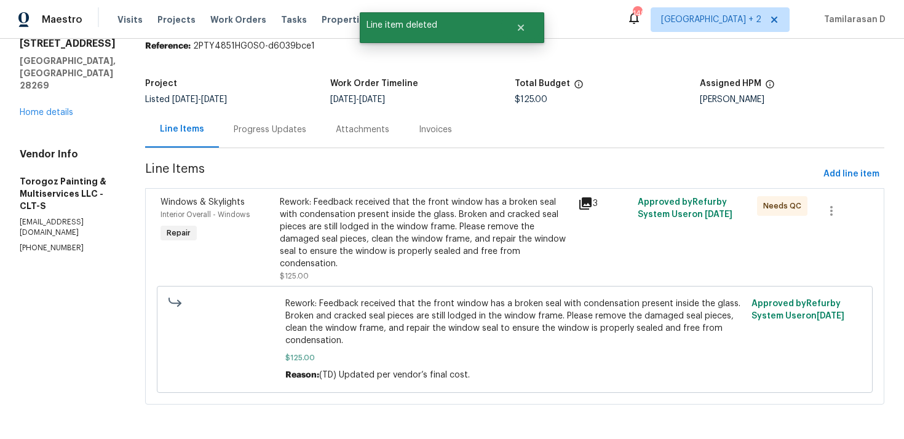
click at [292, 142] on div "Progress Updates" at bounding box center [270, 129] width 102 height 36
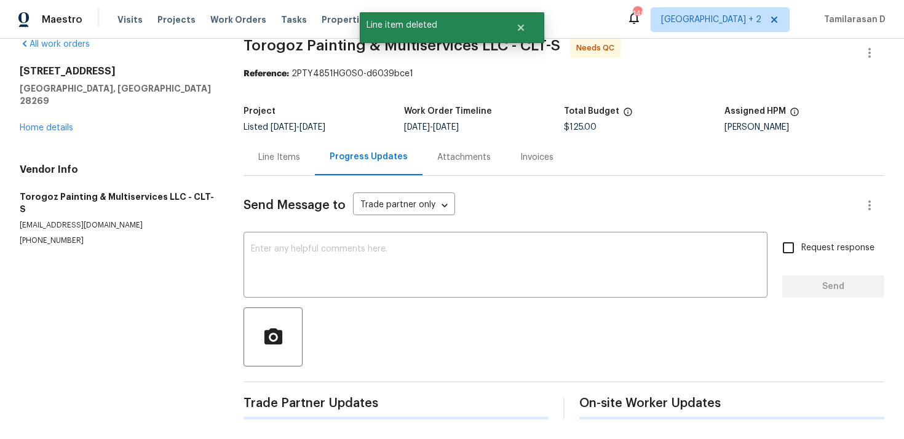
scroll to position [49, 0]
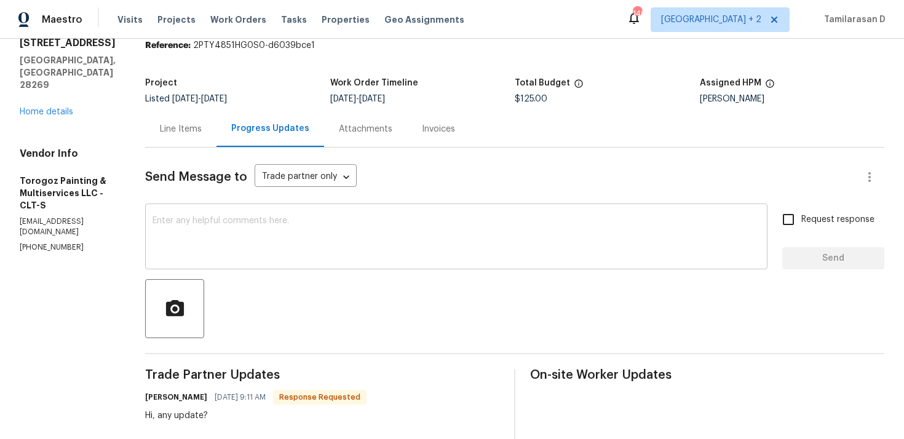
click at [281, 212] on div "x ​" at bounding box center [456, 238] width 623 height 63
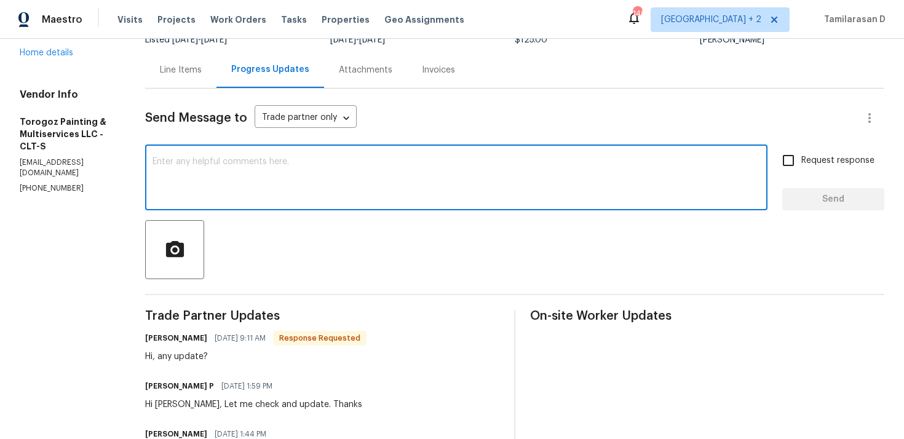
scroll to position [114, 0]
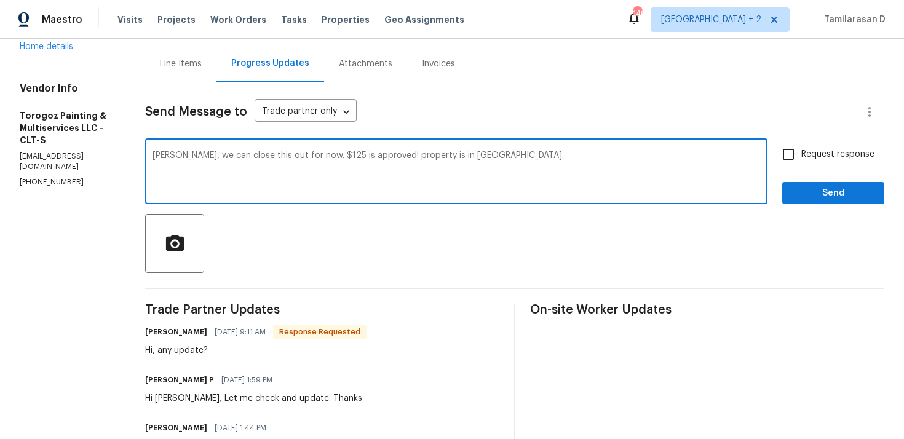
drag, startPoint x: 412, startPoint y: 159, endPoint x: 613, endPoint y: 163, distance: 200.6
click at [613, 163] on textarea "[PERSON_NAME], we can close this out for now. $125 is approved! property is in …" at bounding box center [457, 172] width 608 height 43
click at [465, 151] on div "[PERSON_NAME], we can close this out for now. $125 is approved! Property is in …" at bounding box center [456, 172] width 623 height 63
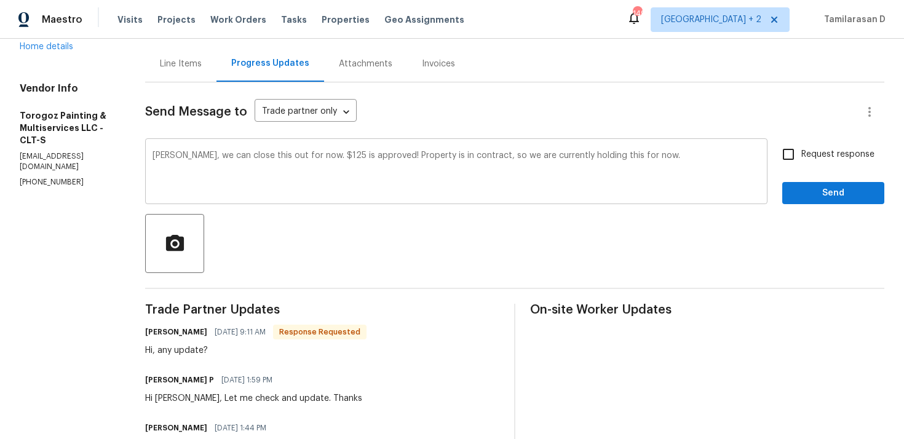
click at [465, 151] on div "[PERSON_NAME], we can close this out for now. $125 is approved! Property is in …" at bounding box center [456, 172] width 623 height 63
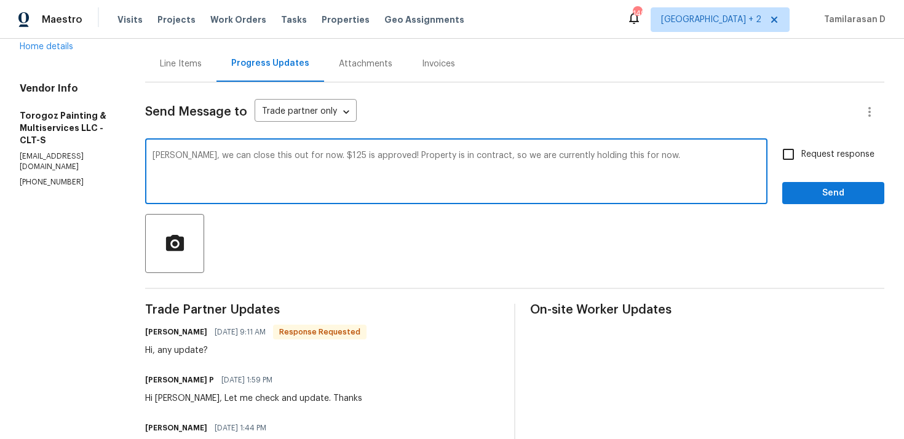
click at [433, 168] on textarea "[PERSON_NAME], we can close this out for now. $125 is approved! Property is in …" at bounding box center [457, 172] width 608 height 43
paste textarea "The $125 is approved. Since the property is in contract, we’ll be holding this …"
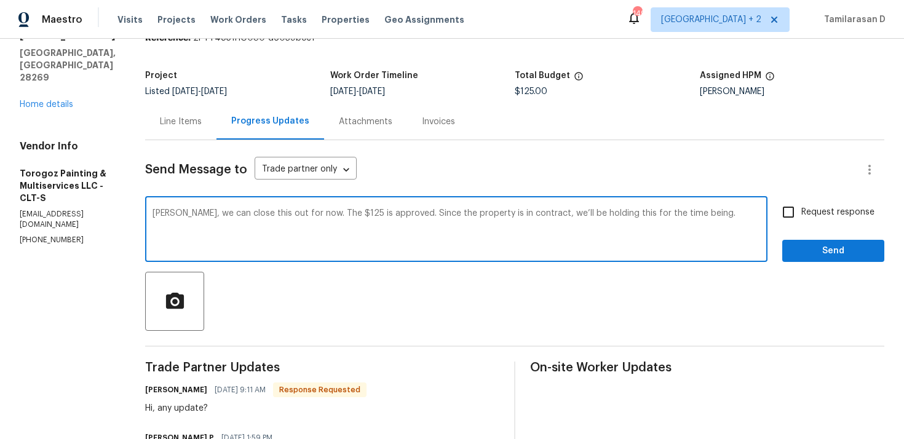
scroll to position [28, 0]
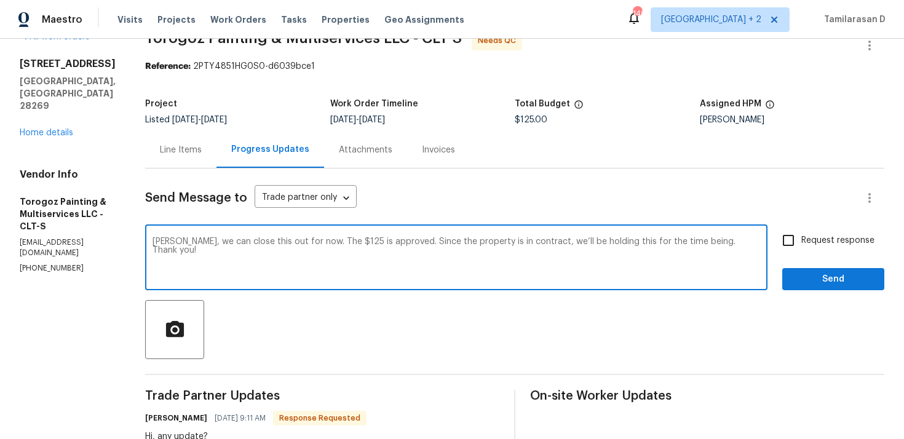
type textarea "[PERSON_NAME], we can close this out for now. The $125 is approved. Since the p…"
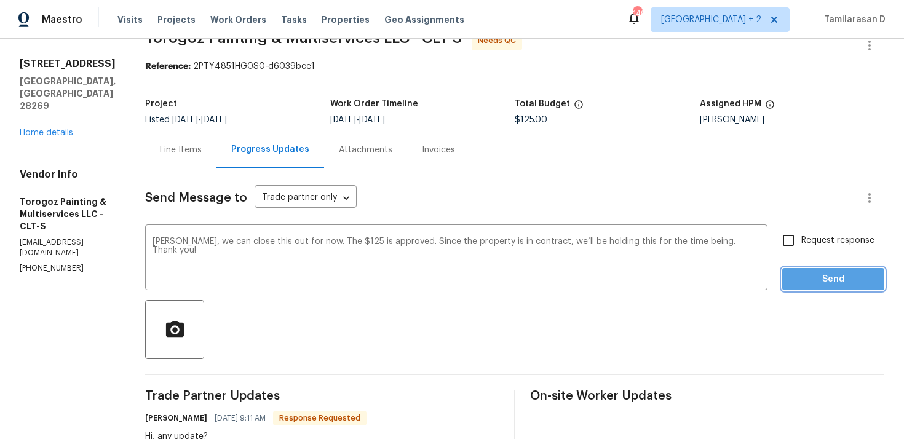
click at [826, 279] on span "Send" at bounding box center [833, 279] width 82 height 15
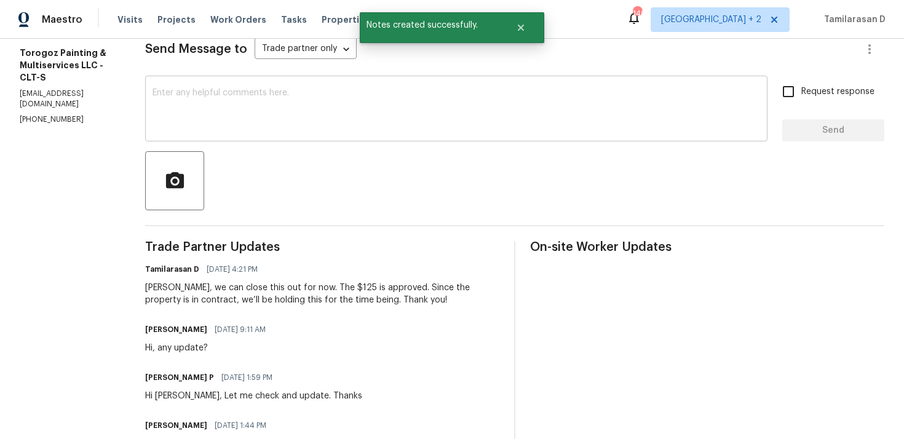
scroll to position [0, 0]
